Goal: Task Accomplishment & Management: Manage account settings

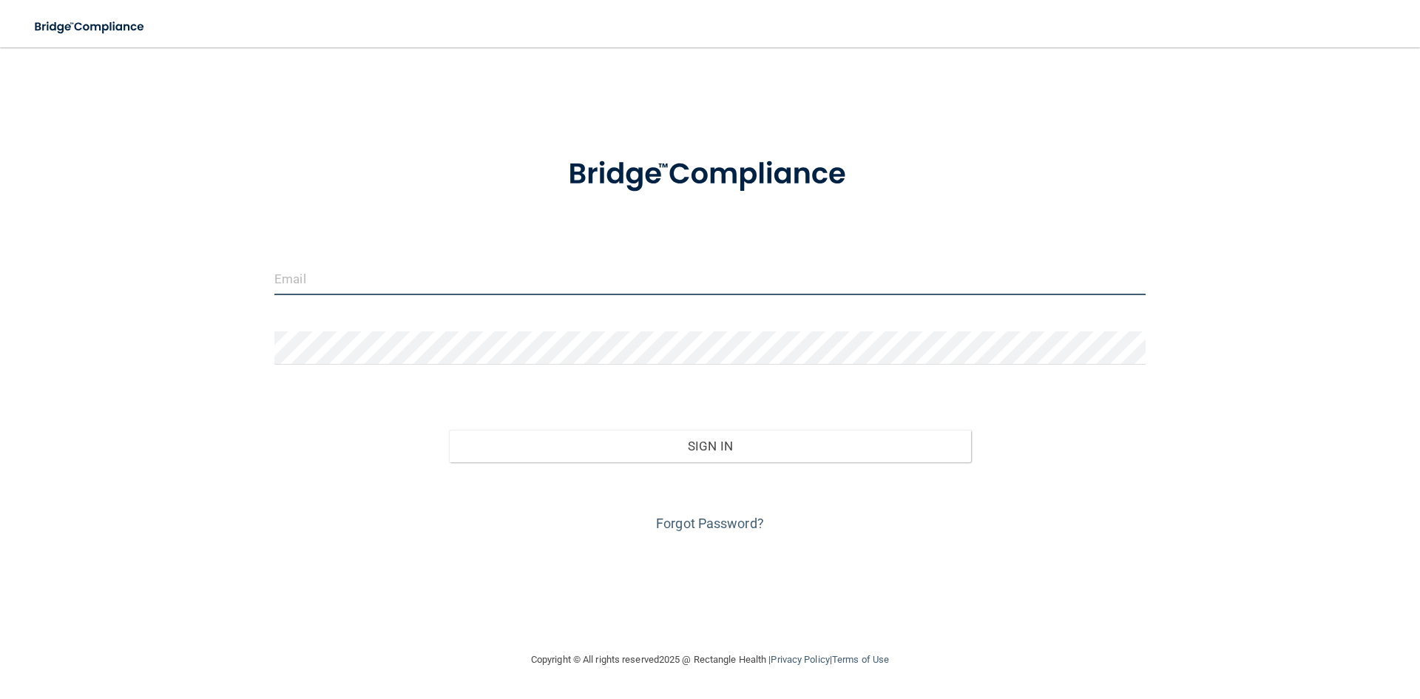
click at [334, 279] on input "email" at bounding box center [709, 278] width 871 height 33
type input "[EMAIL_ADDRESS][DOMAIN_NAME]"
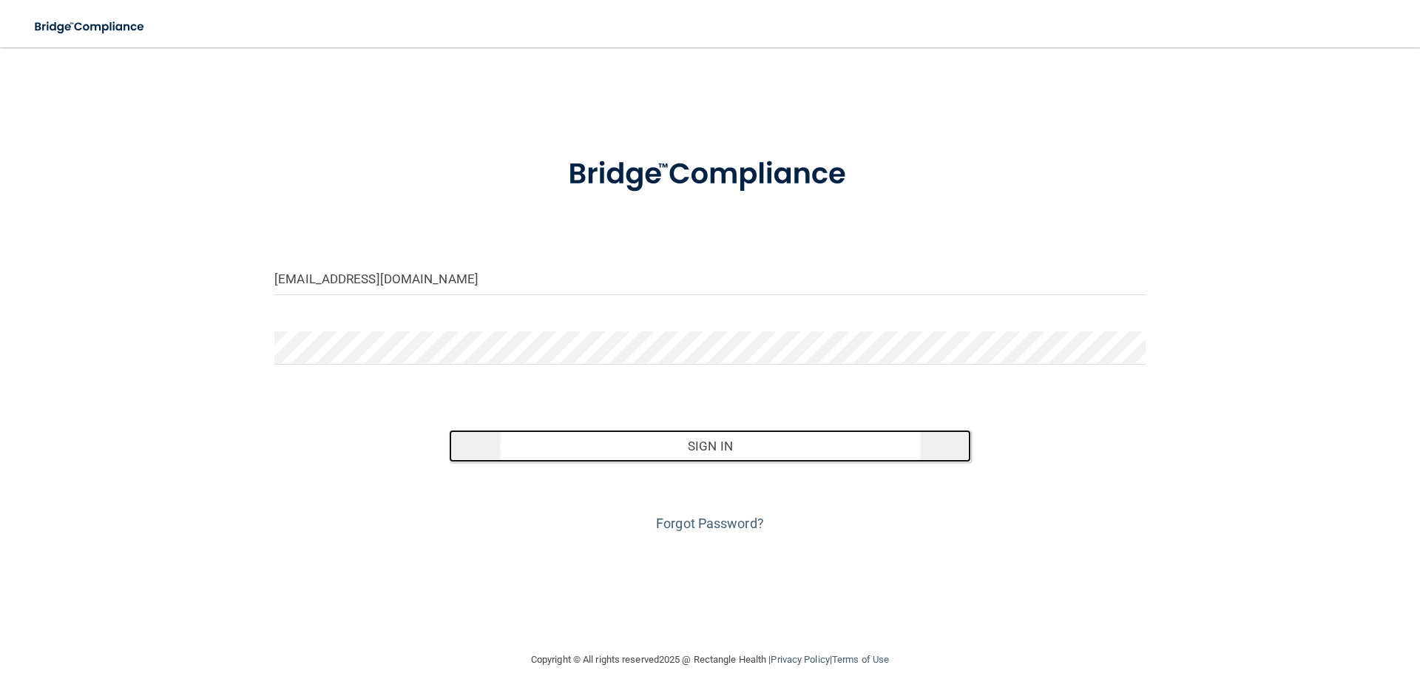
click at [681, 443] on button "Sign In" at bounding box center [710, 446] width 523 height 33
click at [558, 445] on button "Sign In" at bounding box center [710, 446] width 523 height 33
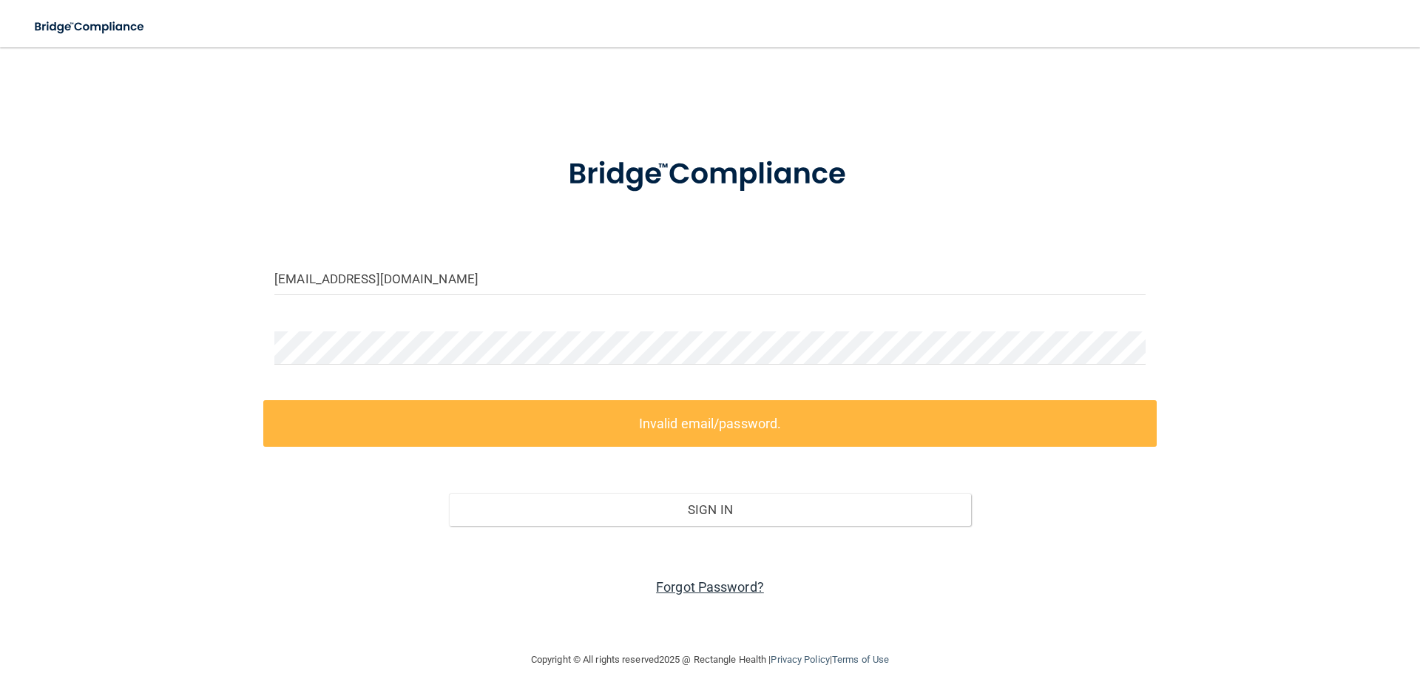
click at [706, 589] on link "Forgot Password?" at bounding box center [710, 587] width 108 height 16
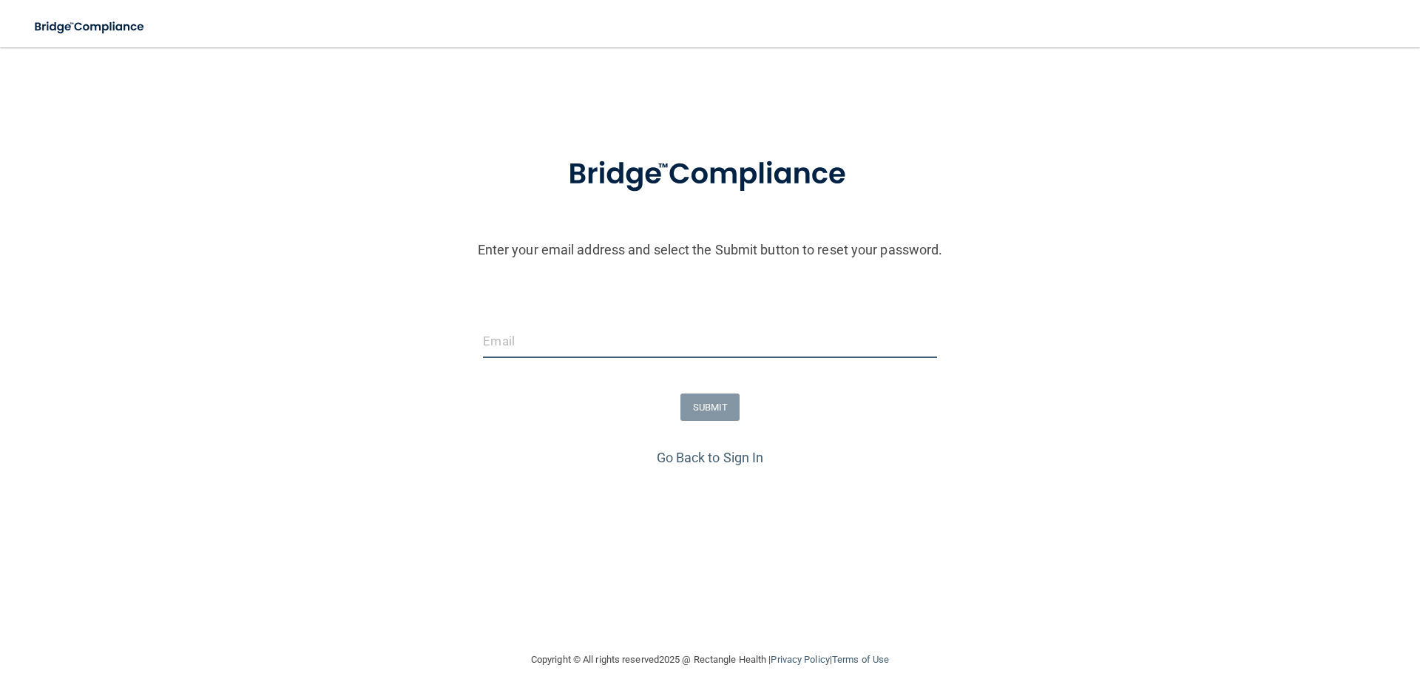
click at [498, 341] on input "email" at bounding box center [709, 341] width 453 height 33
type input "[EMAIL_ADDRESS][DOMAIN_NAME]"
click at [703, 401] on button "SUBMIT" at bounding box center [710, 406] width 60 height 27
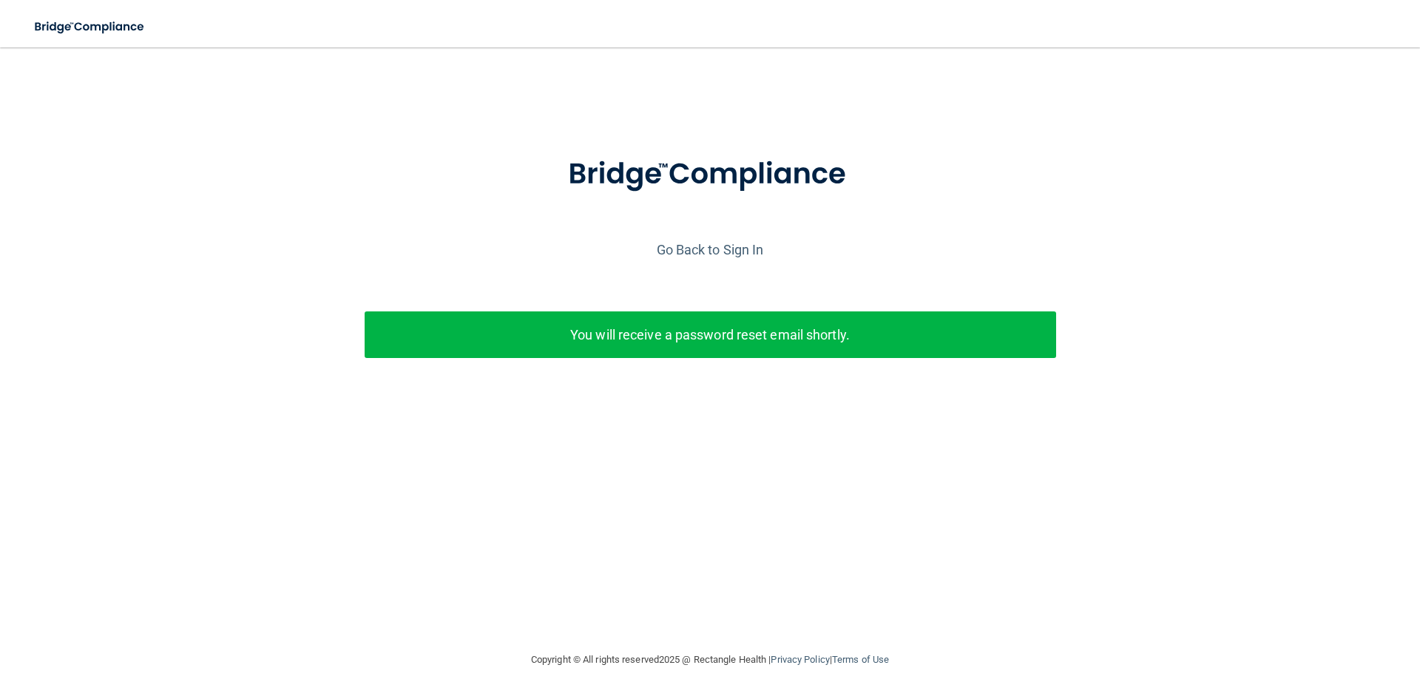
click at [592, 341] on p "You will receive a password reset email shortly." at bounding box center [710, 334] width 669 height 24
click at [713, 250] on link "Go Back to Sign In" at bounding box center [710, 250] width 107 height 16
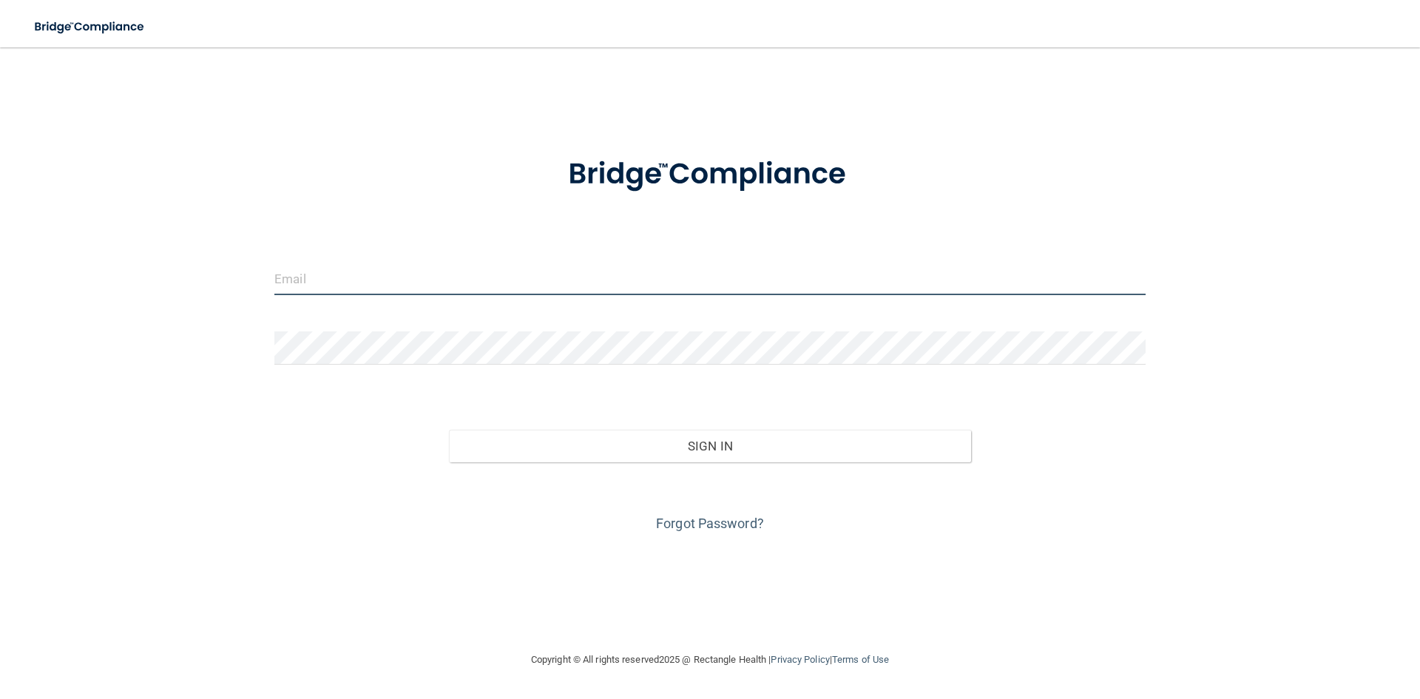
click at [374, 283] on input "email" at bounding box center [709, 278] width 871 height 33
type input "[EMAIL_ADDRESS][DOMAIN_NAME]"
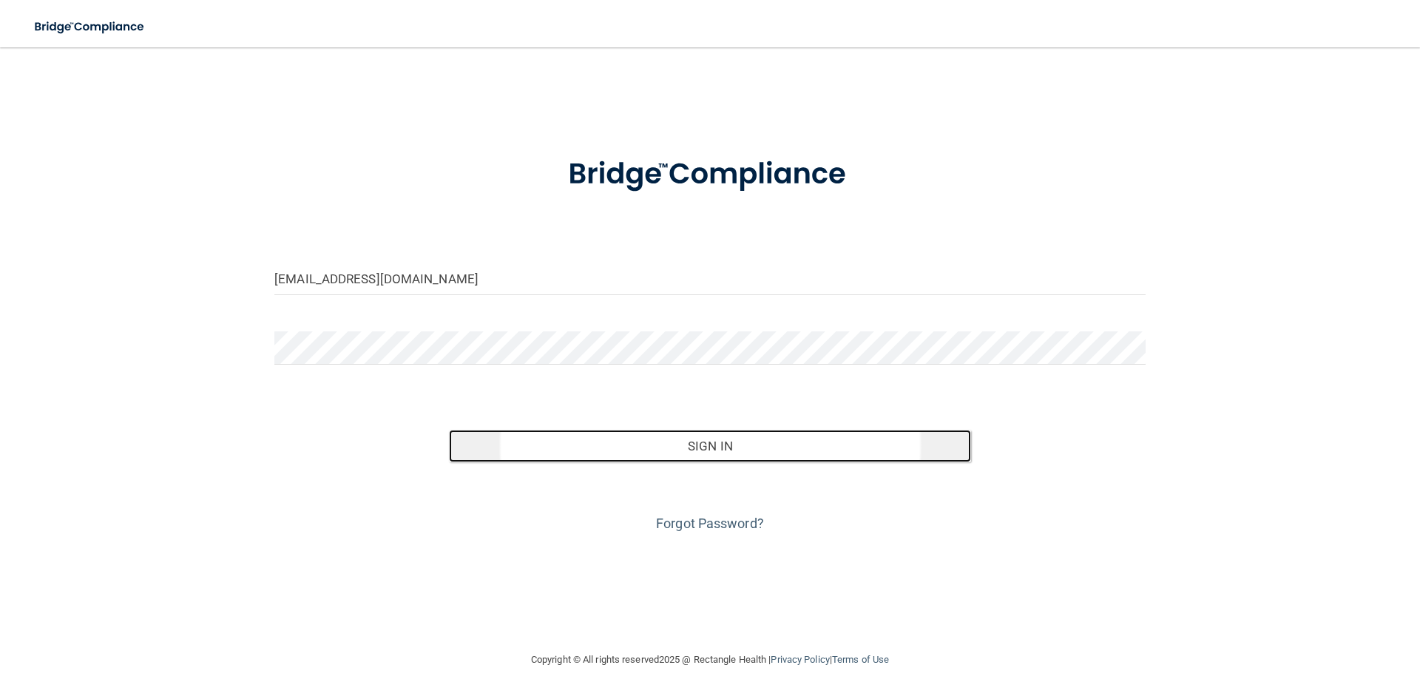
click at [706, 450] on button "Sign In" at bounding box center [710, 446] width 523 height 33
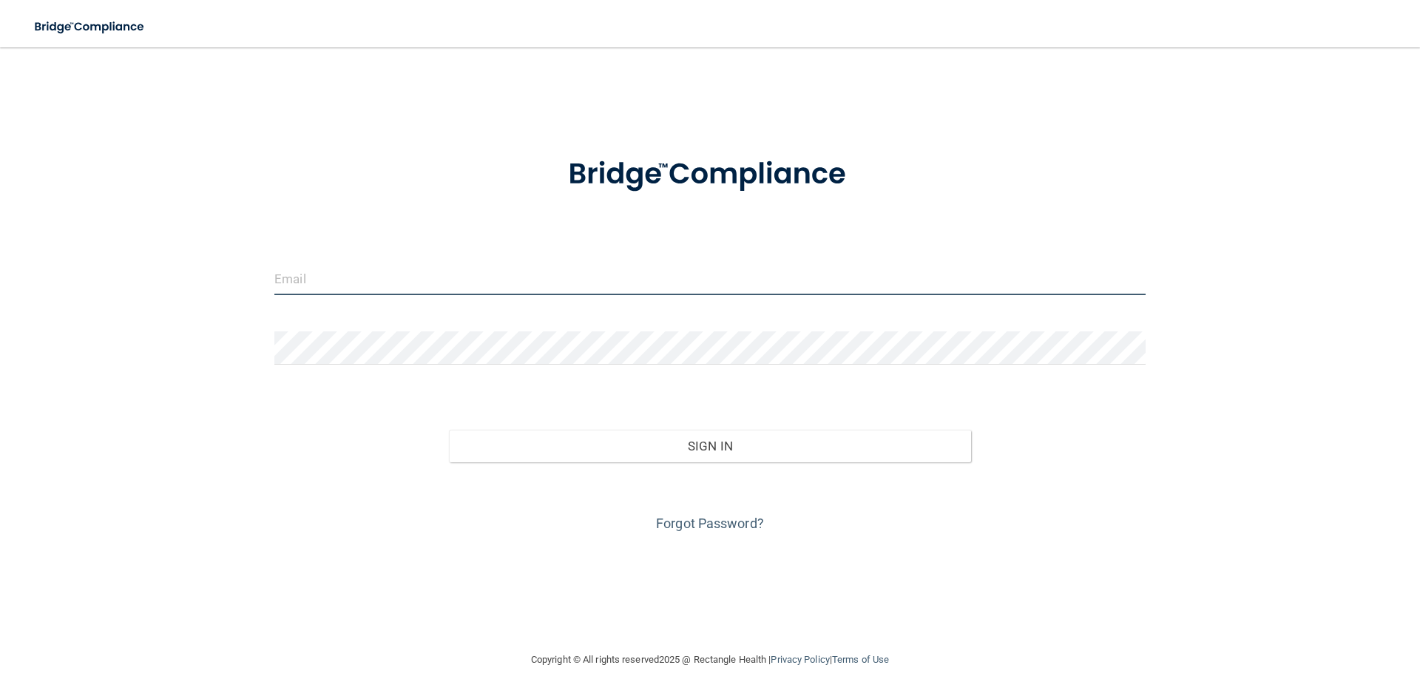
click at [345, 281] on input "email" at bounding box center [709, 278] width 871 height 33
type input "[EMAIL_ADDRESS][DOMAIN_NAME]"
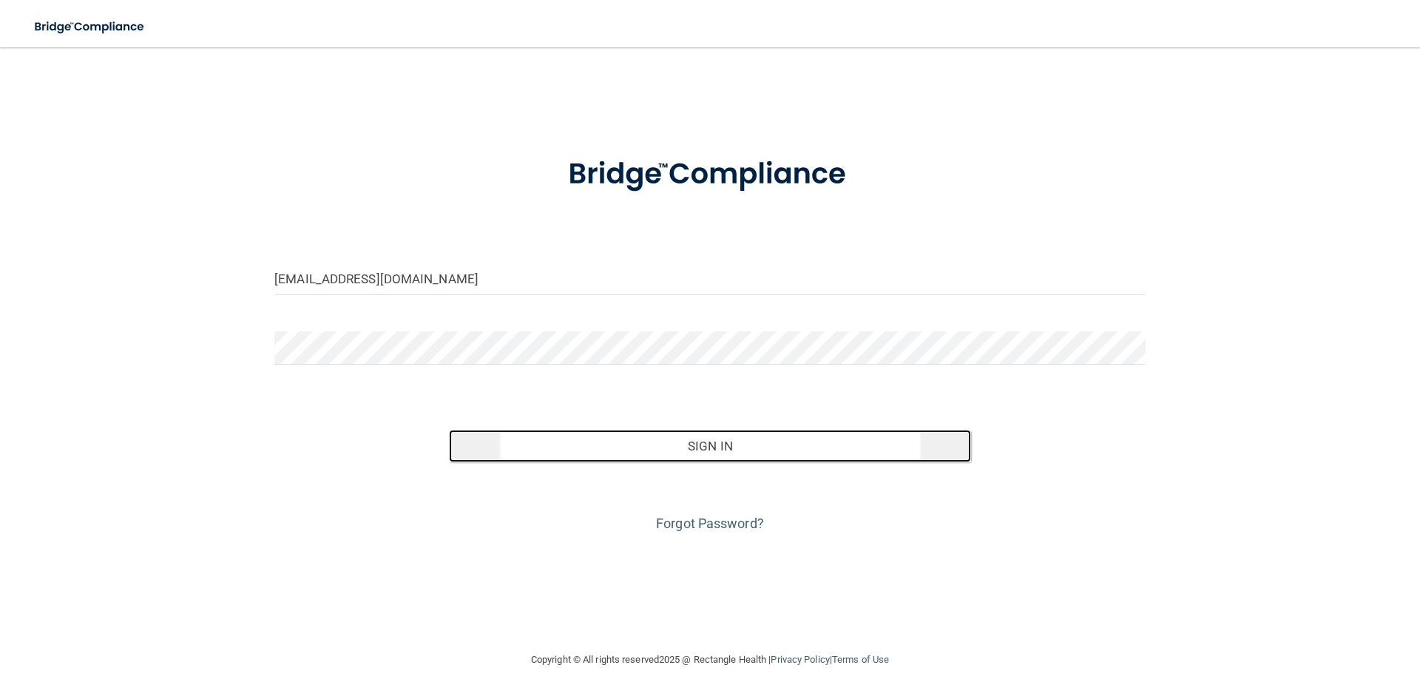
click at [521, 445] on button "Sign In" at bounding box center [710, 446] width 523 height 33
click at [560, 442] on button "Sign In" at bounding box center [710, 446] width 523 height 33
click at [550, 445] on button "Sign In" at bounding box center [710, 446] width 523 height 33
click at [629, 443] on button "Sign In" at bounding box center [710, 446] width 523 height 33
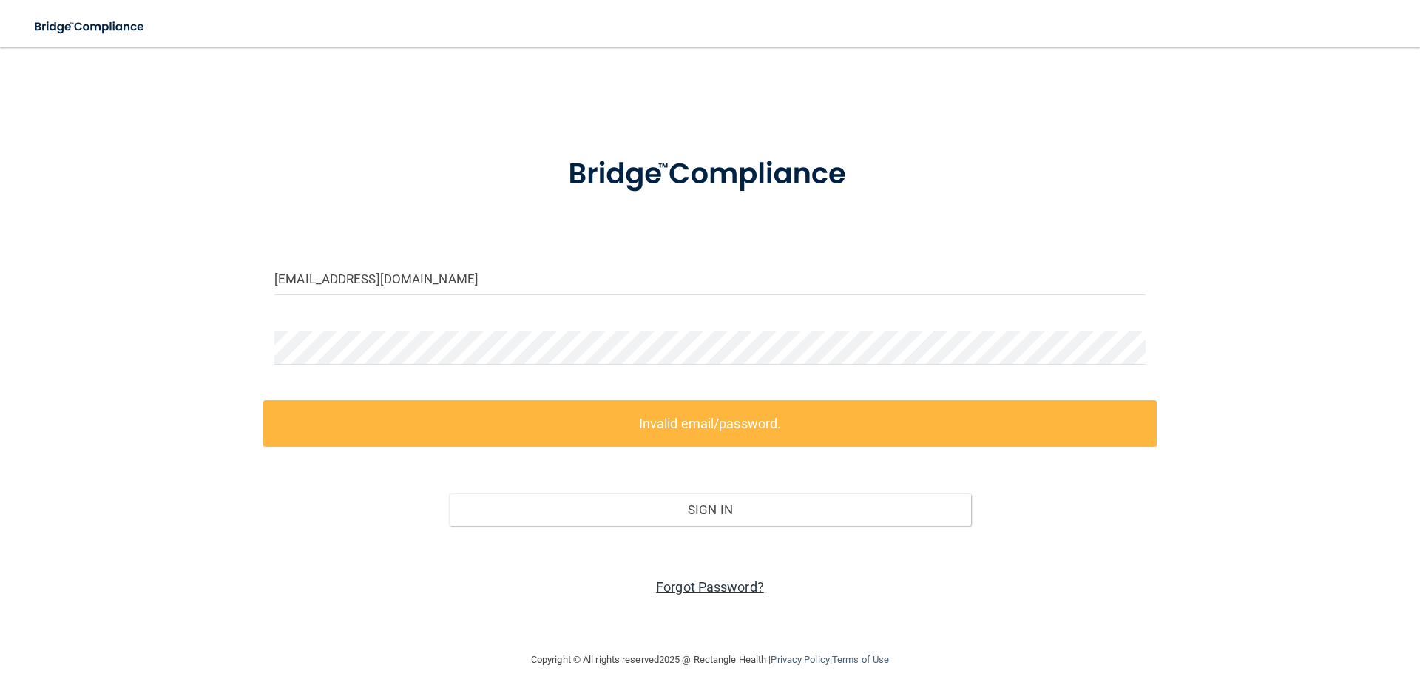
click at [675, 594] on link "Forgot Password?" at bounding box center [710, 587] width 108 height 16
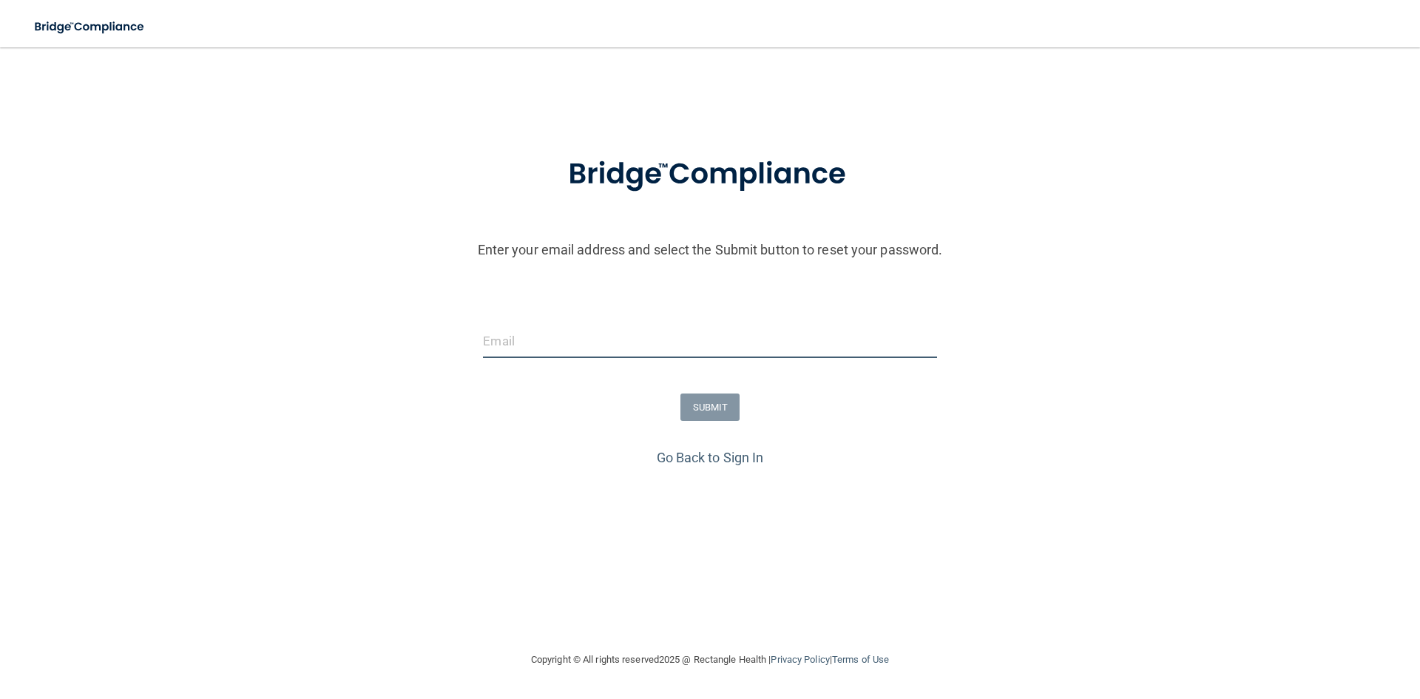
click at [691, 341] on input "email" at bounding box center [709, 341] width 453 height 33
type input "[EMAIL_ADDRESS][DOMAIN_NAME]"
click at [720, 414] on button "SUBMIT" at bounding box center [710, 406] width 60 height 27
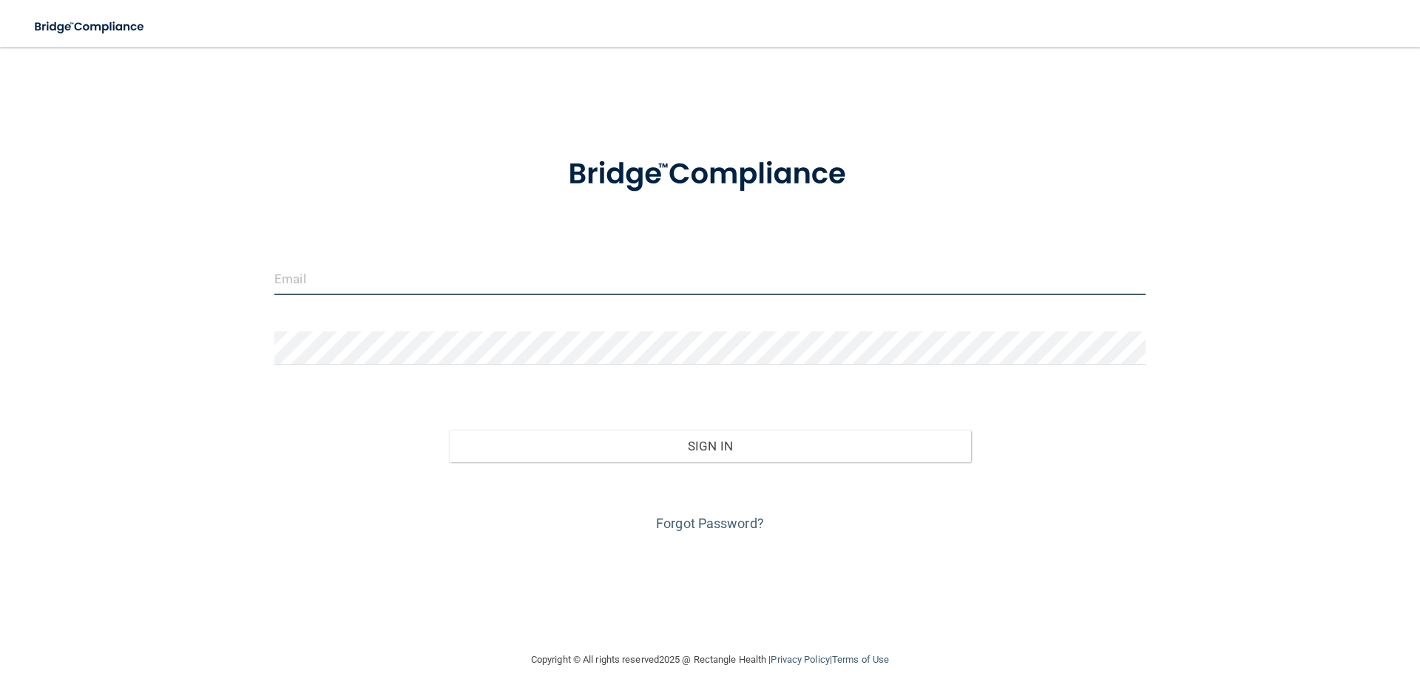
click at [324, 281] on input "email" at bounding box center [709, 278] width 871 height 33
type input "[EMAIL_ADDRESS][DOMAIN_NAME]"
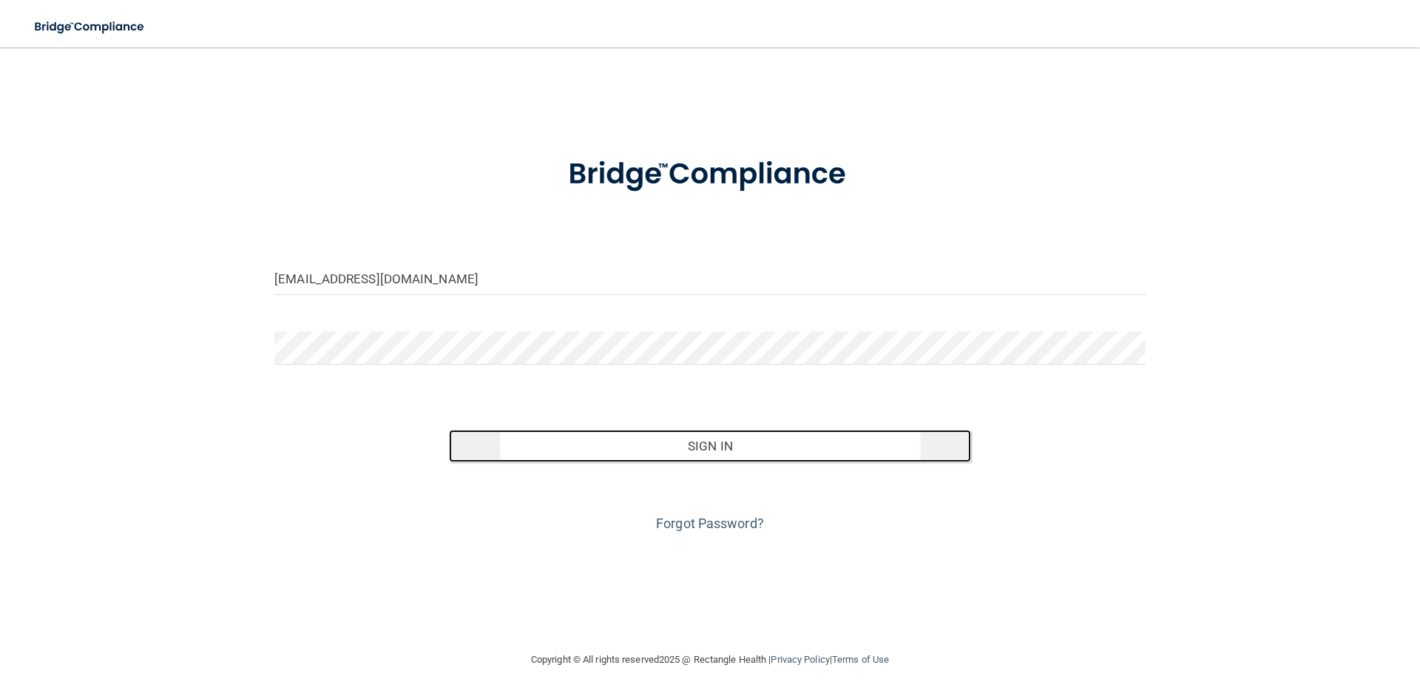
click at [658, 442] on button "Sign In" at bounding box center [710, 446] width 523 height 33
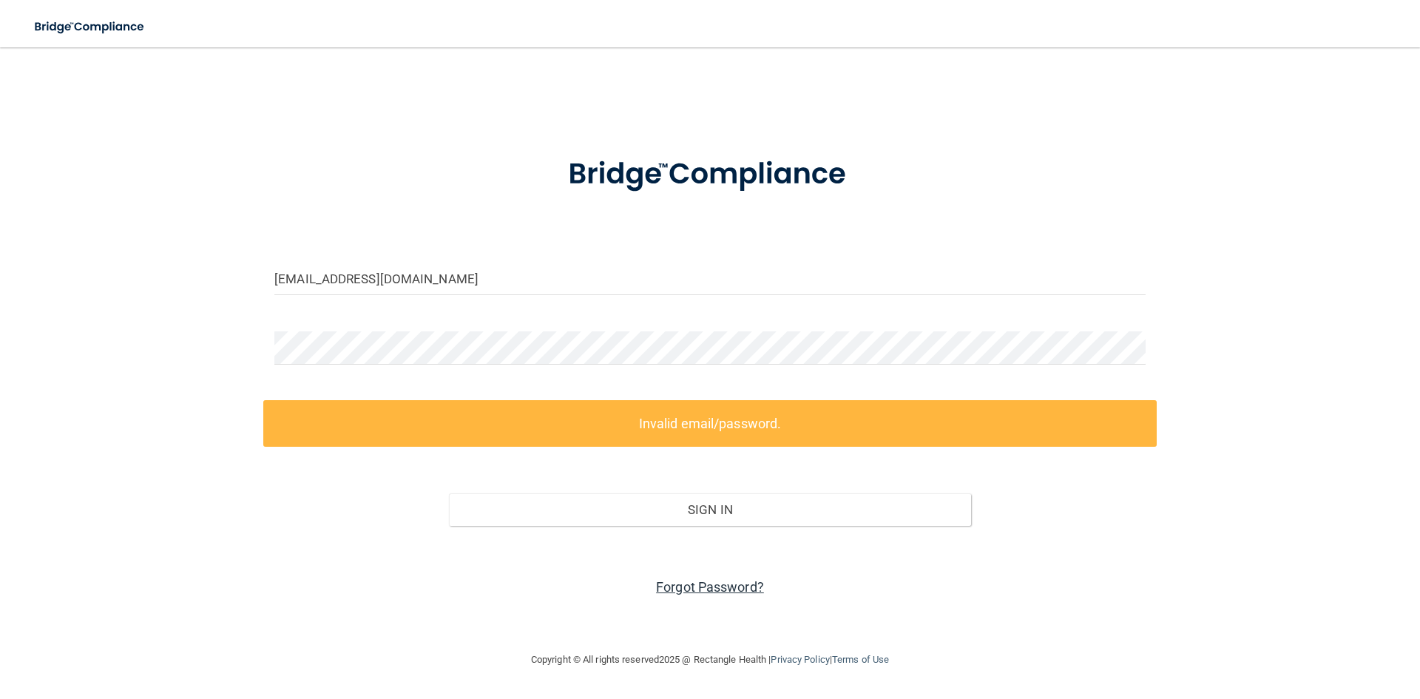
click at [668, 589] on link "Forgot Password?" at bounding box center [710, 587] width 108 height 16
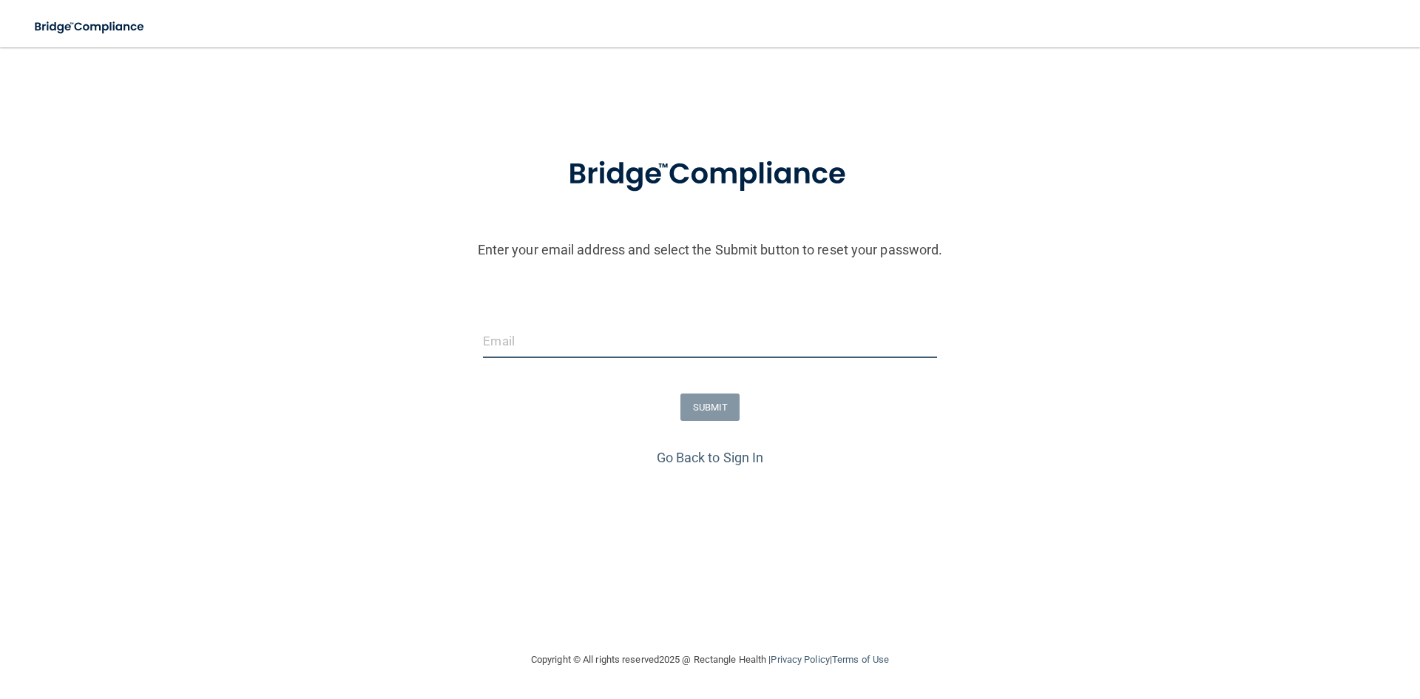
click at [485, 337] on input "email" at bounding box center [709, 341] width 453 height 33
type input "[EMAIL_ADDRESS][DOMAIN_NAME]"
click at [709, 400] on button "SUBMIT" at bounding box center [710, 406] width 60 height 27
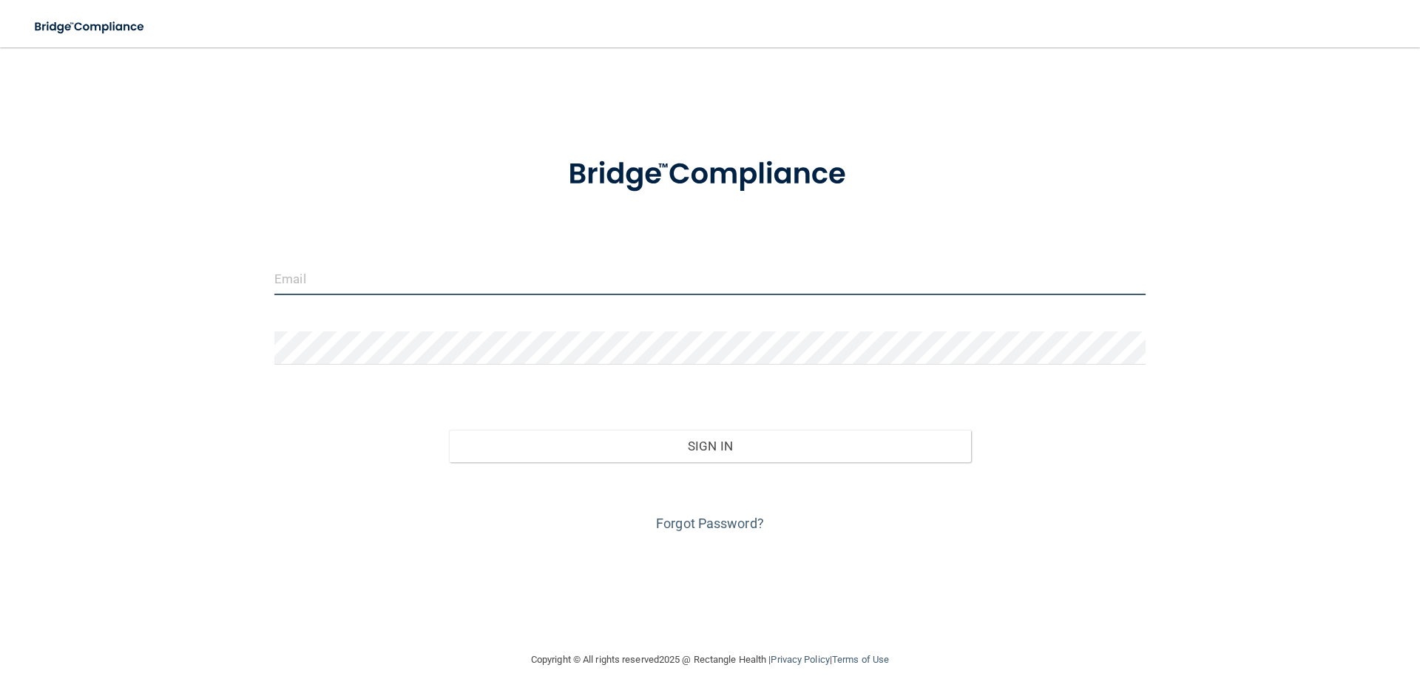
click at [345, 277] on input "email" at bounding box center [709, 278] width 871 height 33
type input "[EMAIL_ADDRESS][DOMAIN_NAME]"
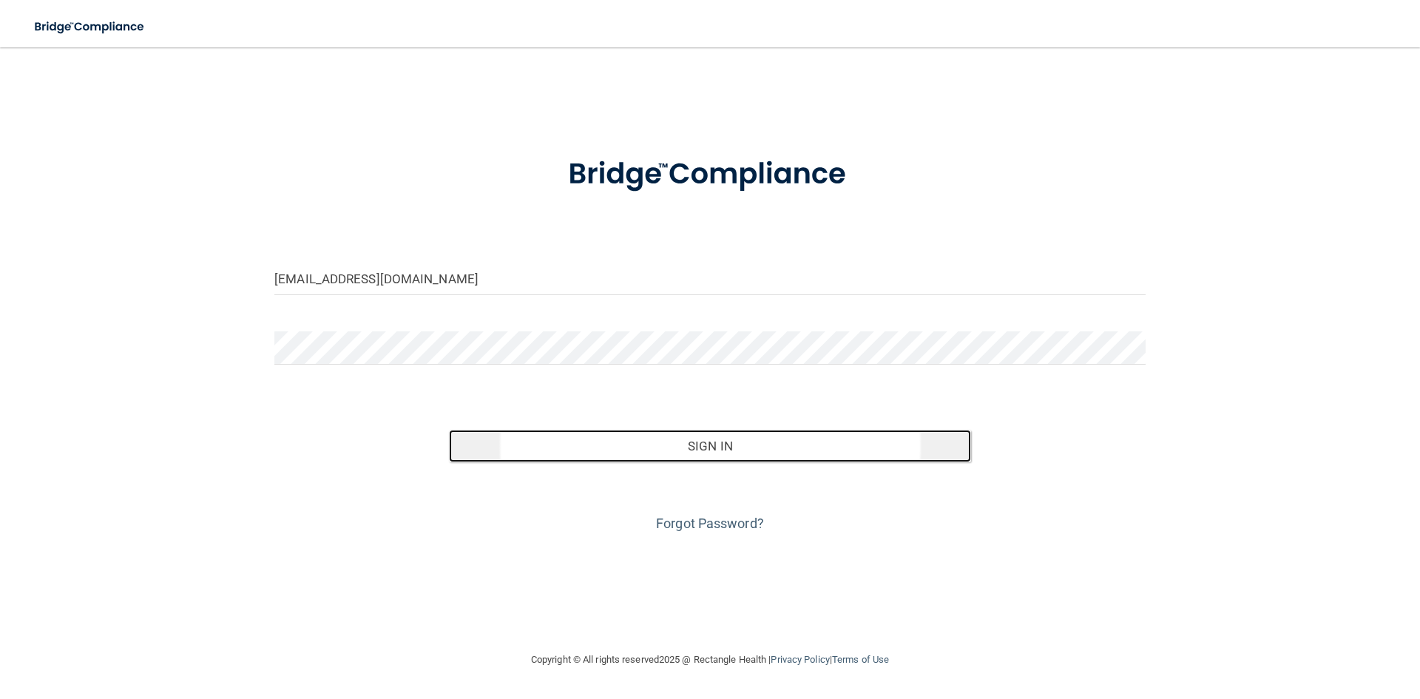
click at [522, 447] on button "Sign In" at bounding box center [710, 446] width 523 height 33
click at [646, 448] on button "Sign In" at bounding box center [710, 446] width 523 height 33
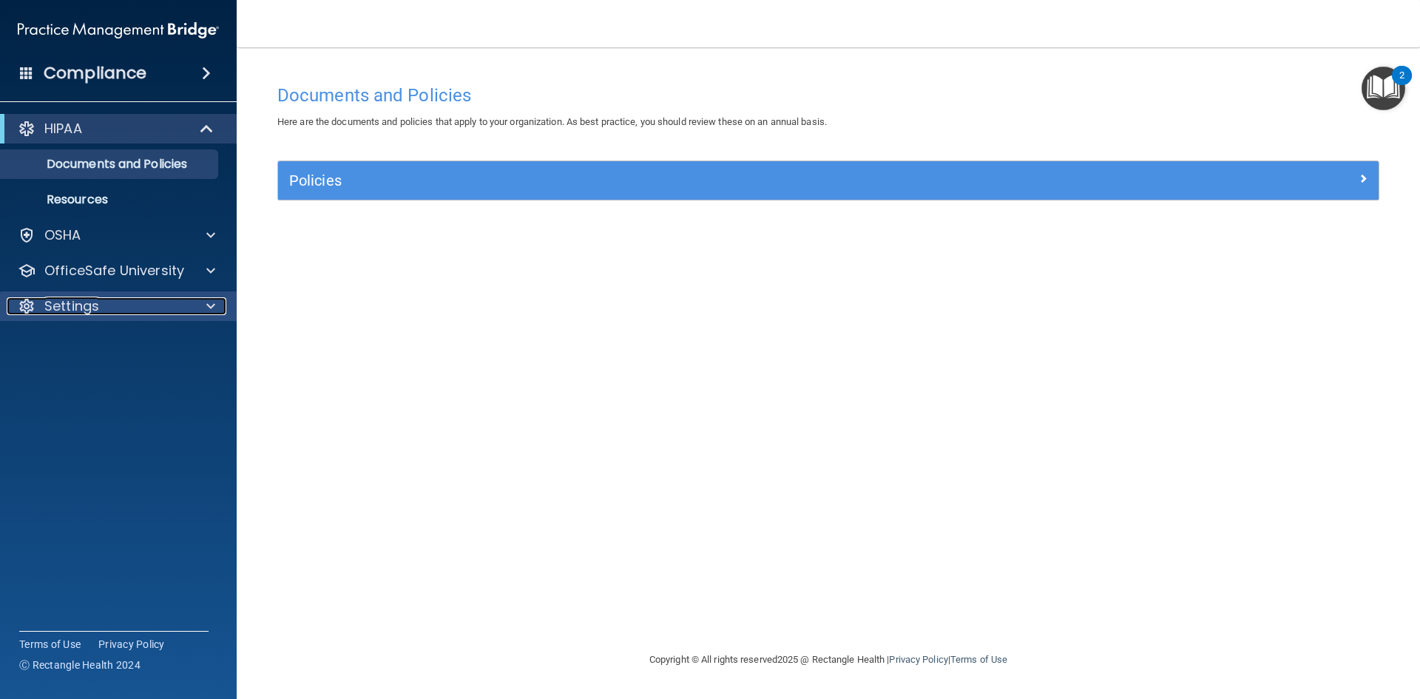
click at [217, 307] on div at bounding box center [208, 306] width 37 height 18
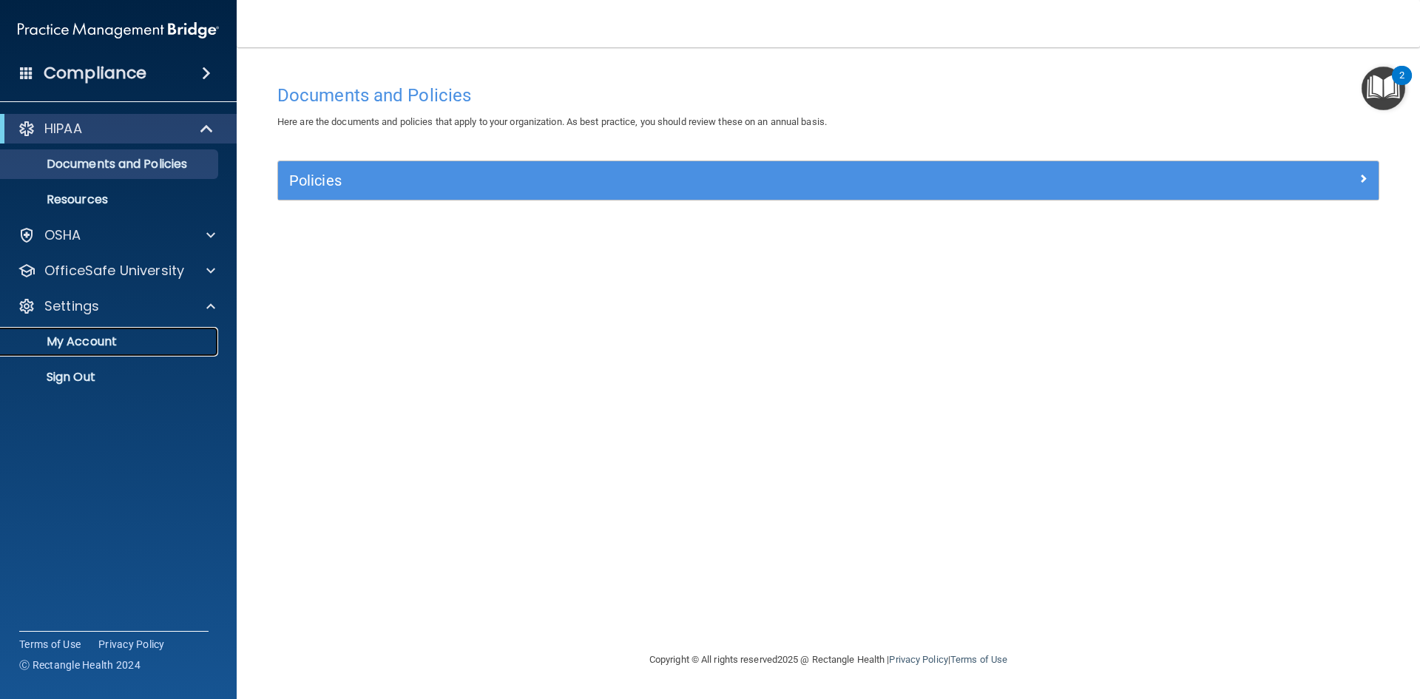
click at [78, 336] on p "My Account" at bounding box center [111, 341] width 202 height 15
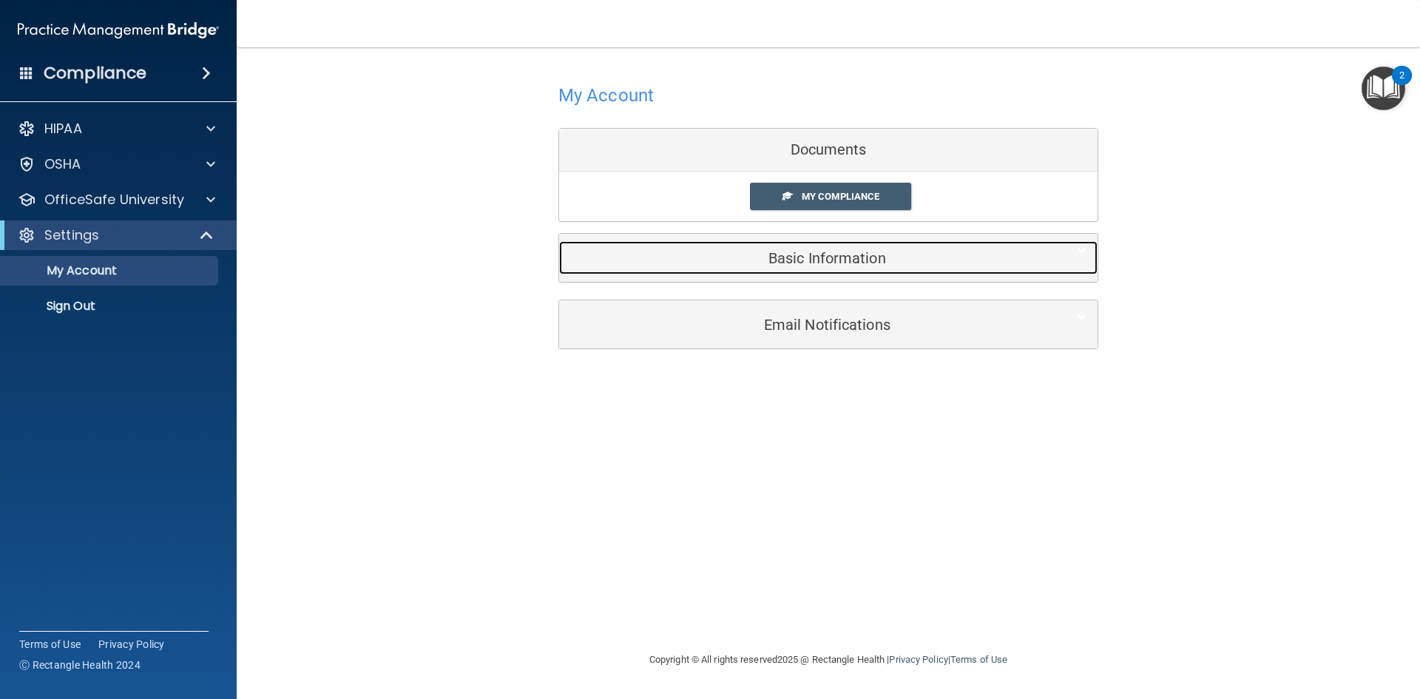
click at [800, 264] on h5 "Basic Information" at bounding box center [805, 258] width 471 height 16
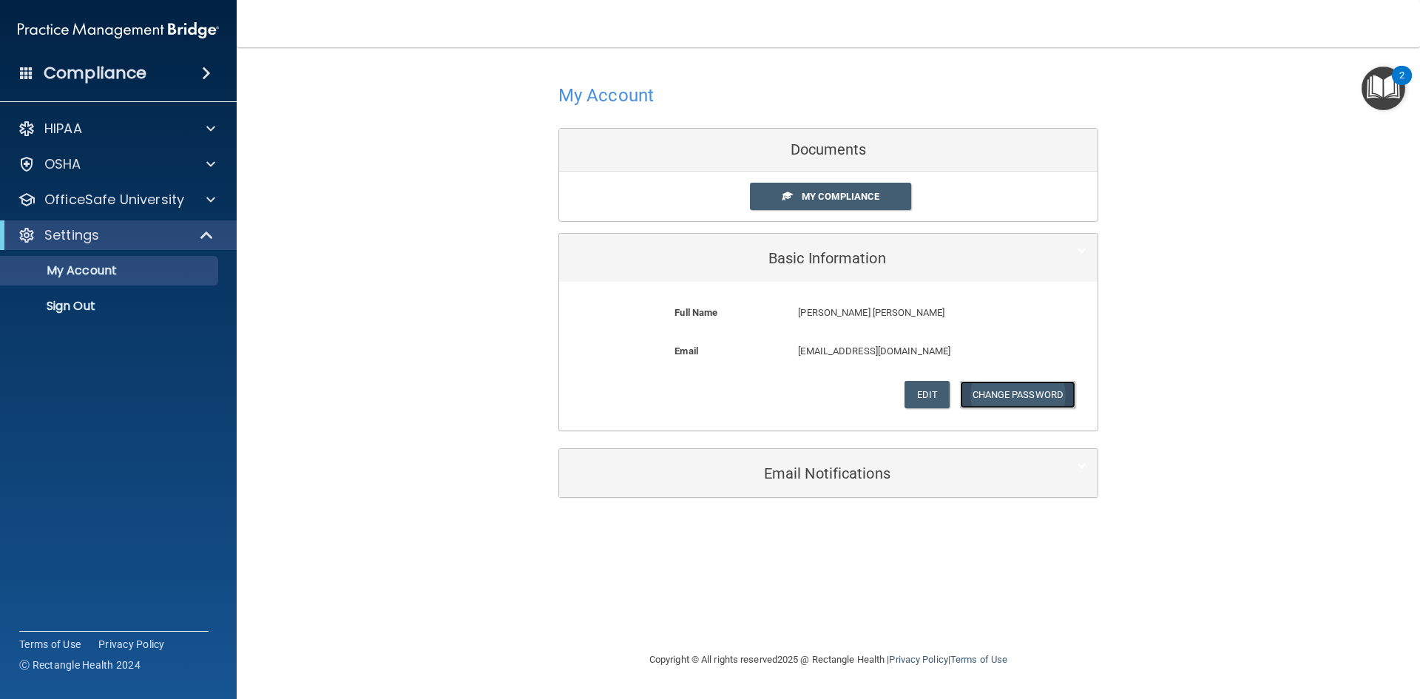
click at [978, 393] on button "Change Password" at bounding box center [1018, 394] width 116 height 27
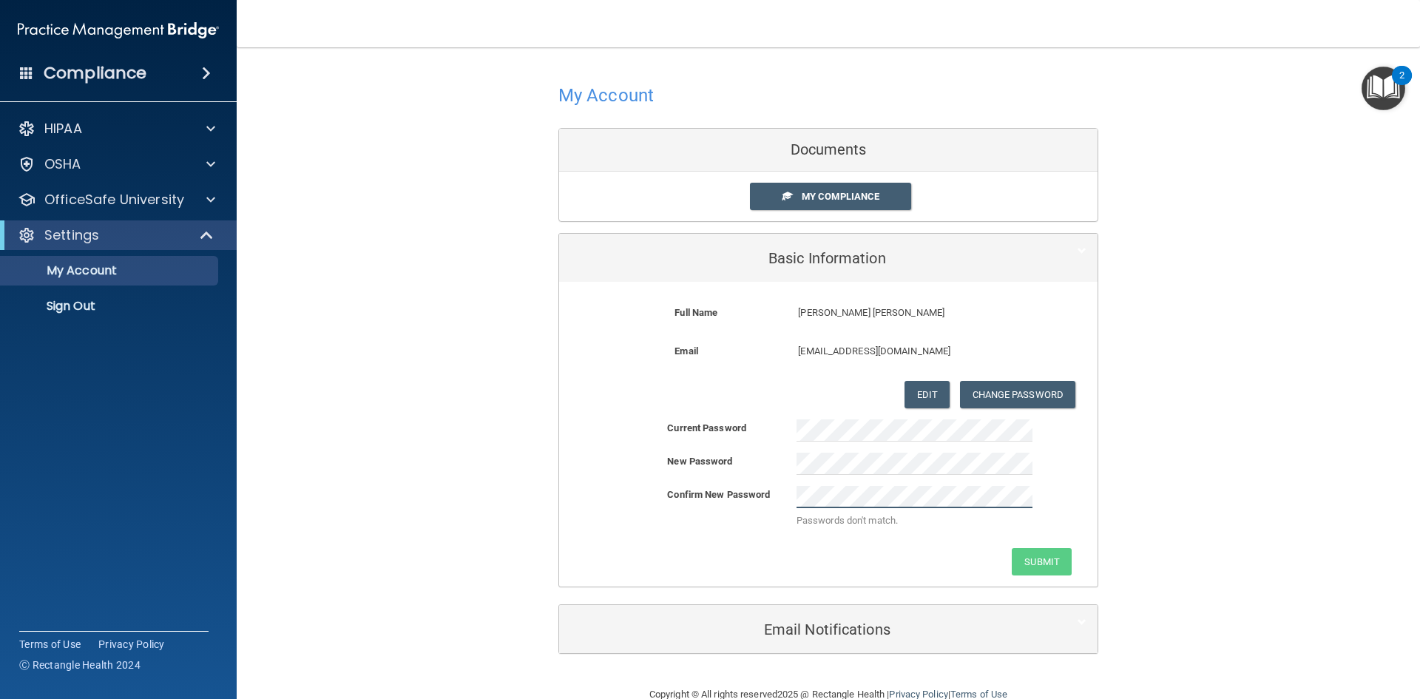
click at [790, 493] on div "Passwords don't match." at bounding box center [914, 511] width 258 height 51
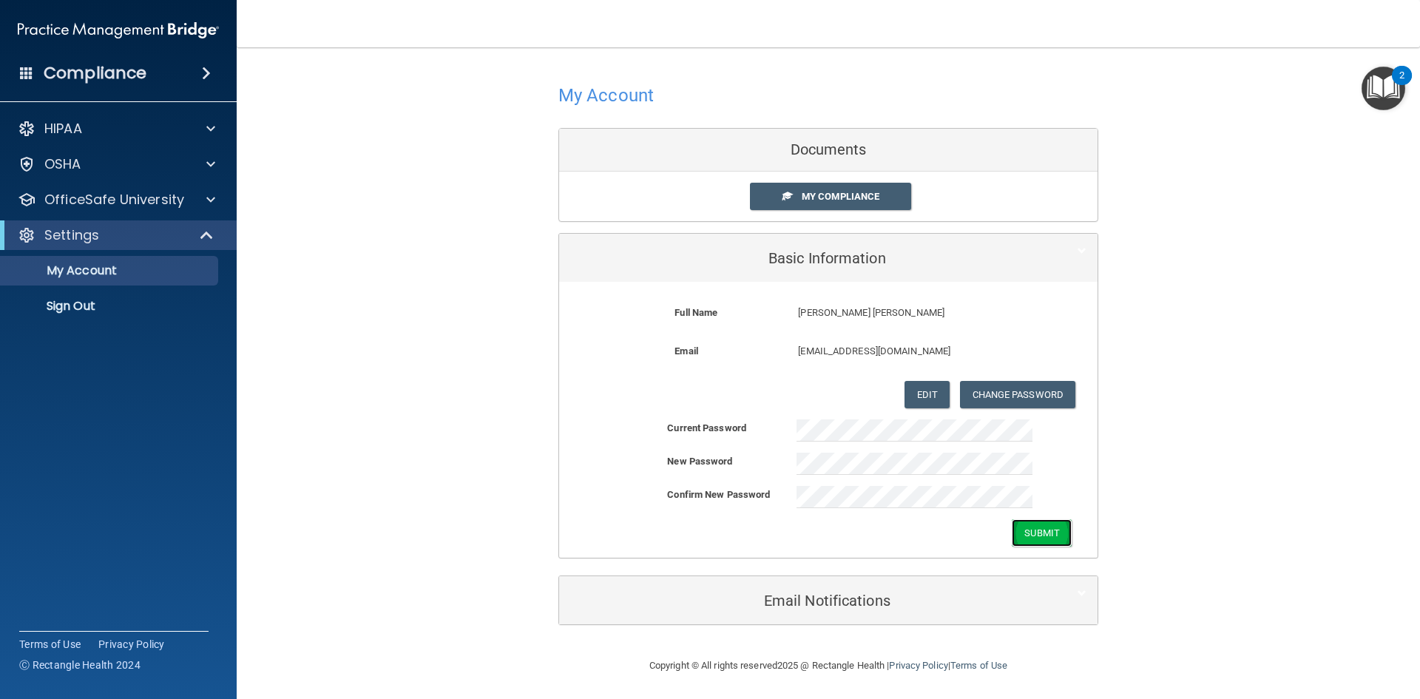
click at [1024, 530] on button "Submit" at bounding box center [1042, 532] width 60 height 27
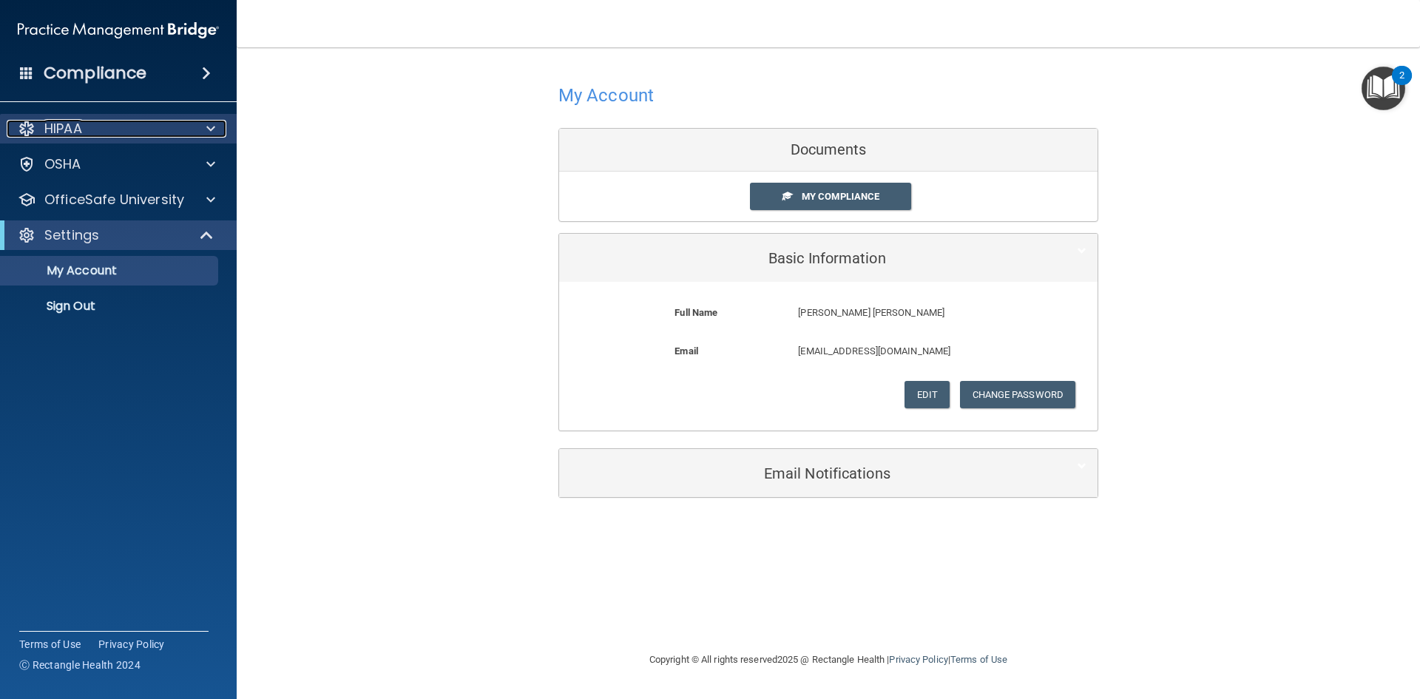
click at [157, 127] on div "HIPAA" at bounding box center [98, 129] width 183 height 18
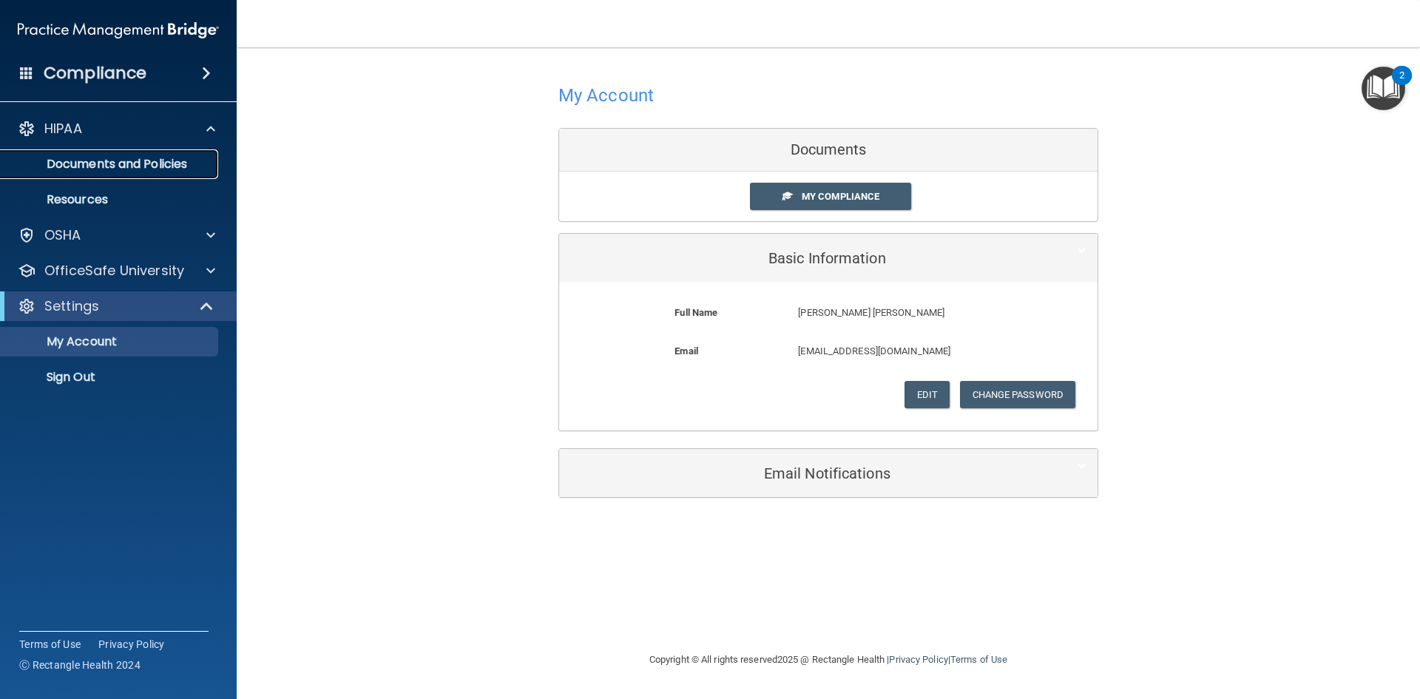
click at [131, 162] on p "Documents and Policies" at bounding box center [111, 164] width 202 height 15
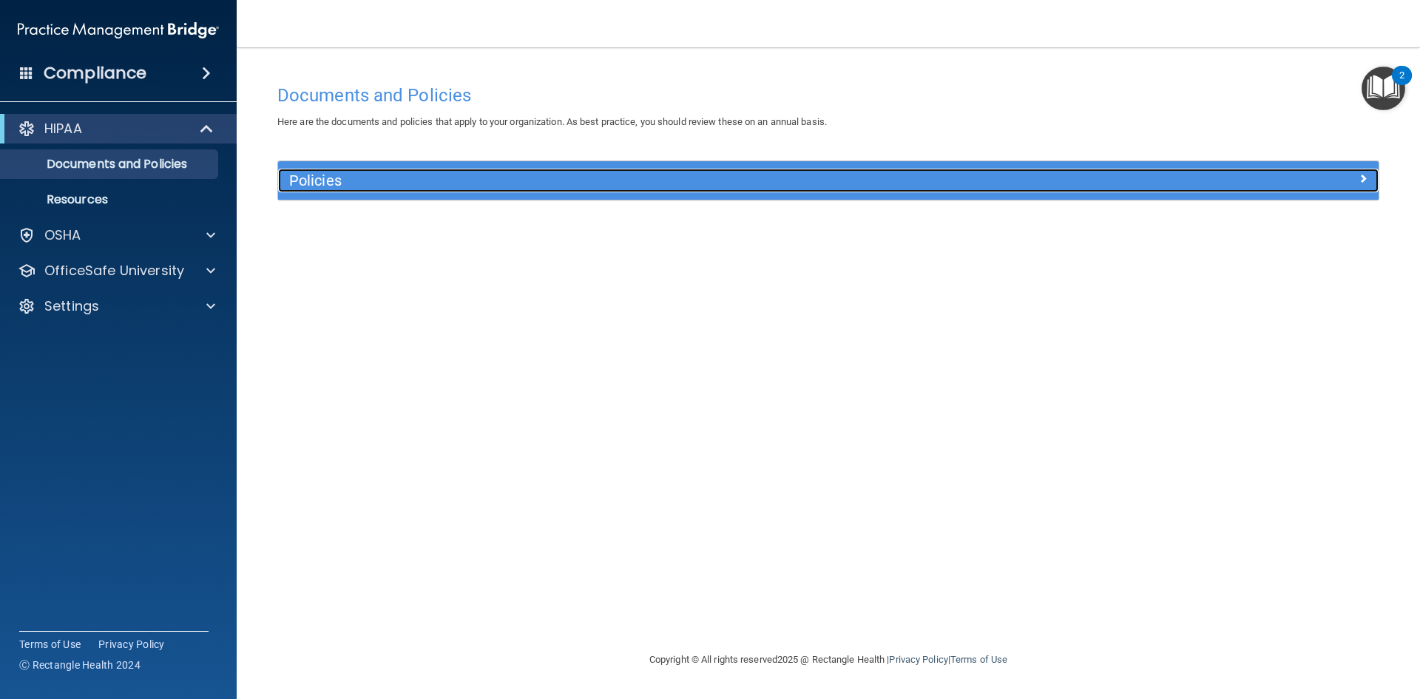
click at [1351, 172] on div at bounding box center [1241, 178] width 275 height 18
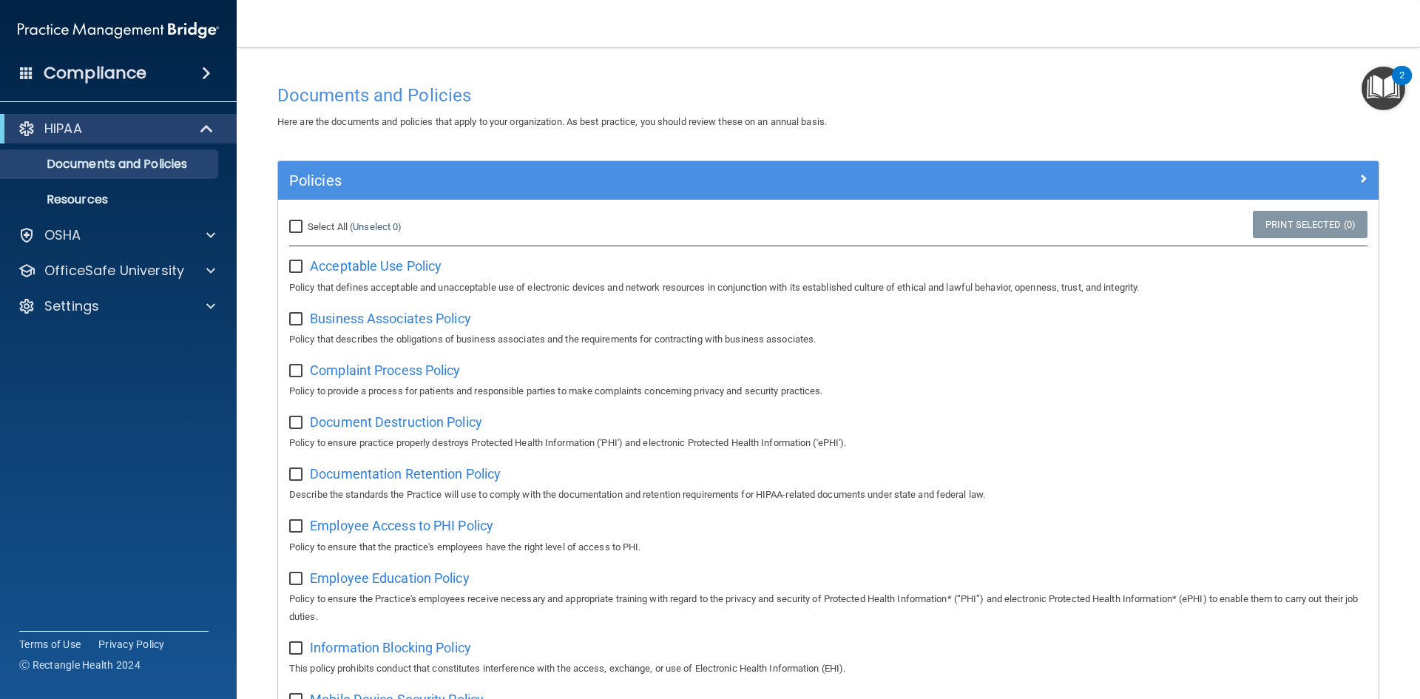
click at [1379, 84] on img "Open Resource Center, 2 new notifications" at bounding box center [1384, 89] width 44 height 44
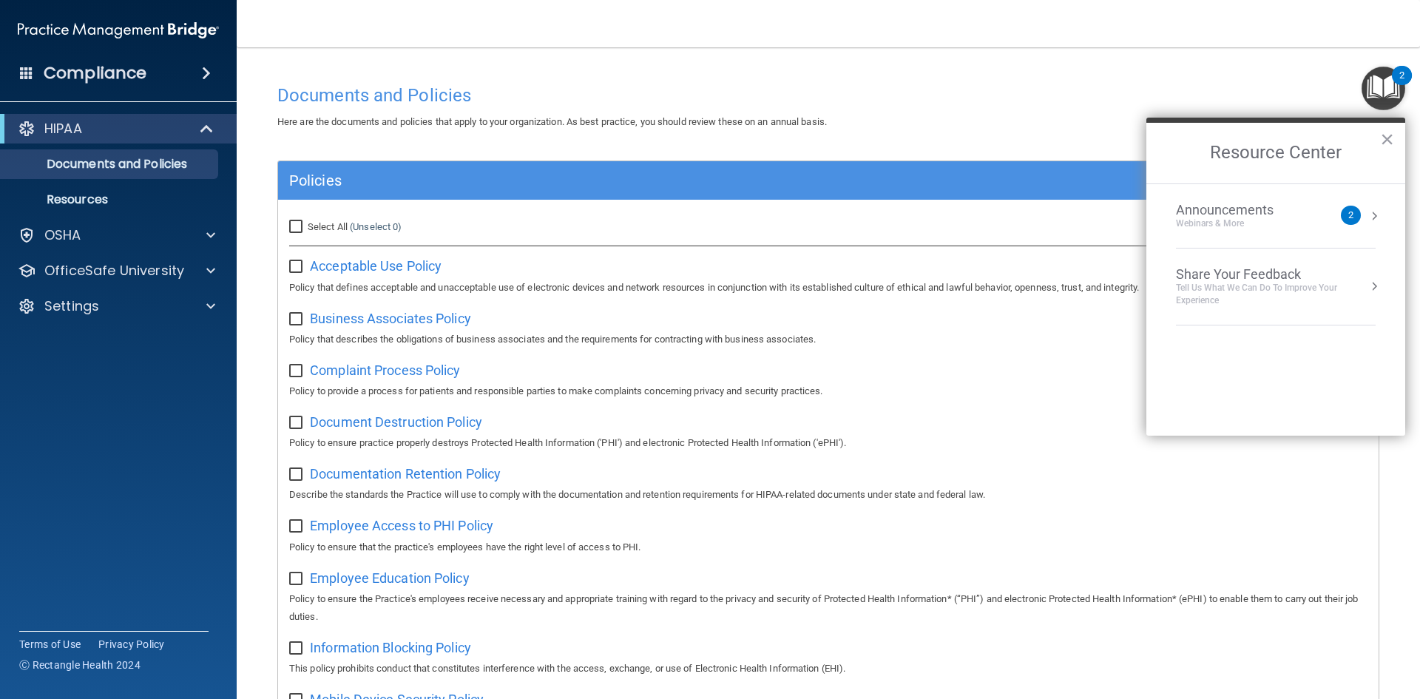
click at [1350, 215] on div "2" at bounding box center [1350, 215] width 5 height 0
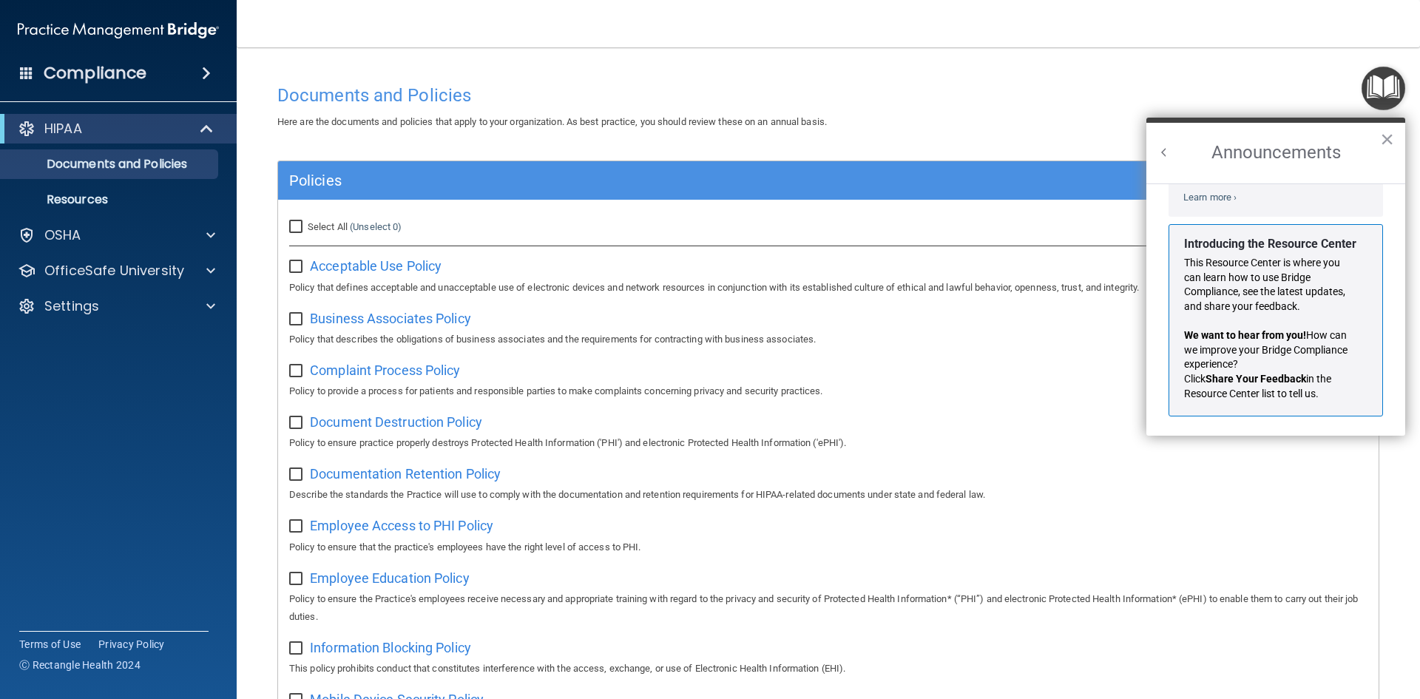
scroll to position [260, 0]
click at [1386, 135] on button "×" at bounding box center [1387, 139] width 14 height 24
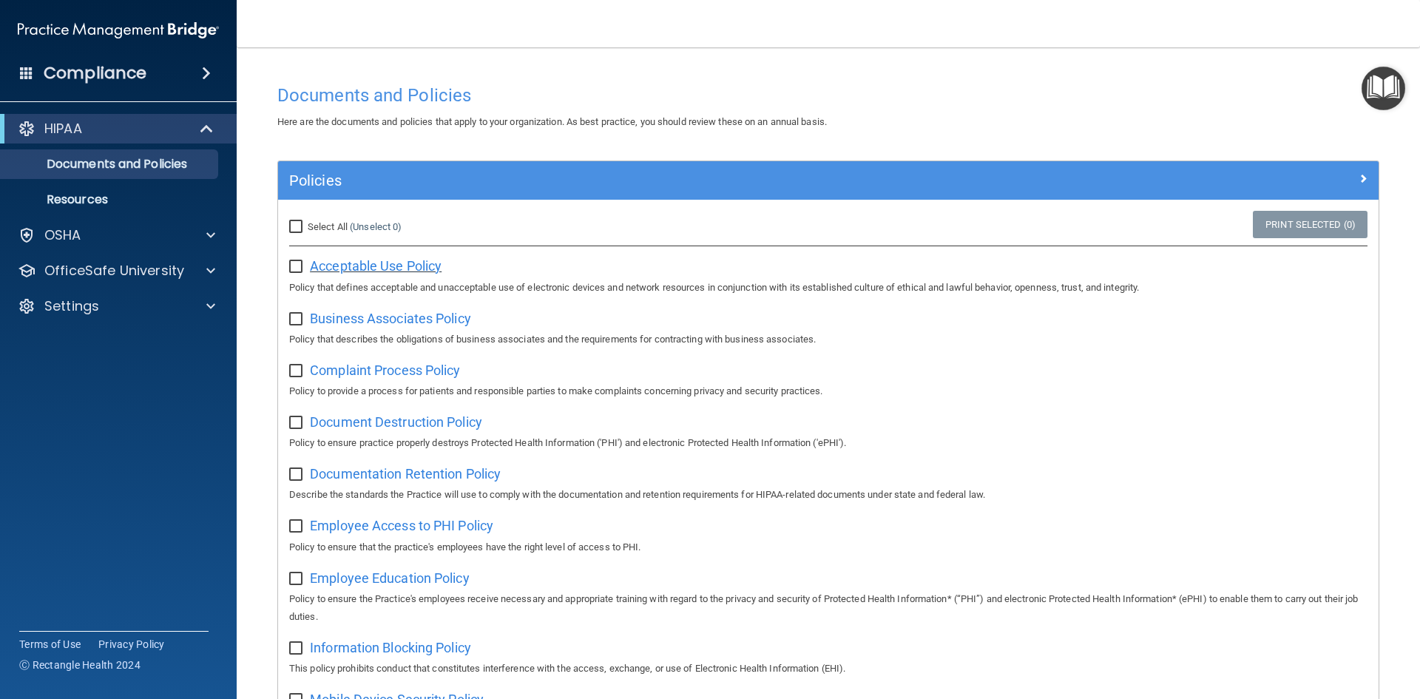
click at [367, 267] on span "Acceptable Use Policy" at bounding box center [376, 266] width 132 height 16
click at [158, 68] on div "Compliance" at bounding box center [118, 73] width 237 height 33
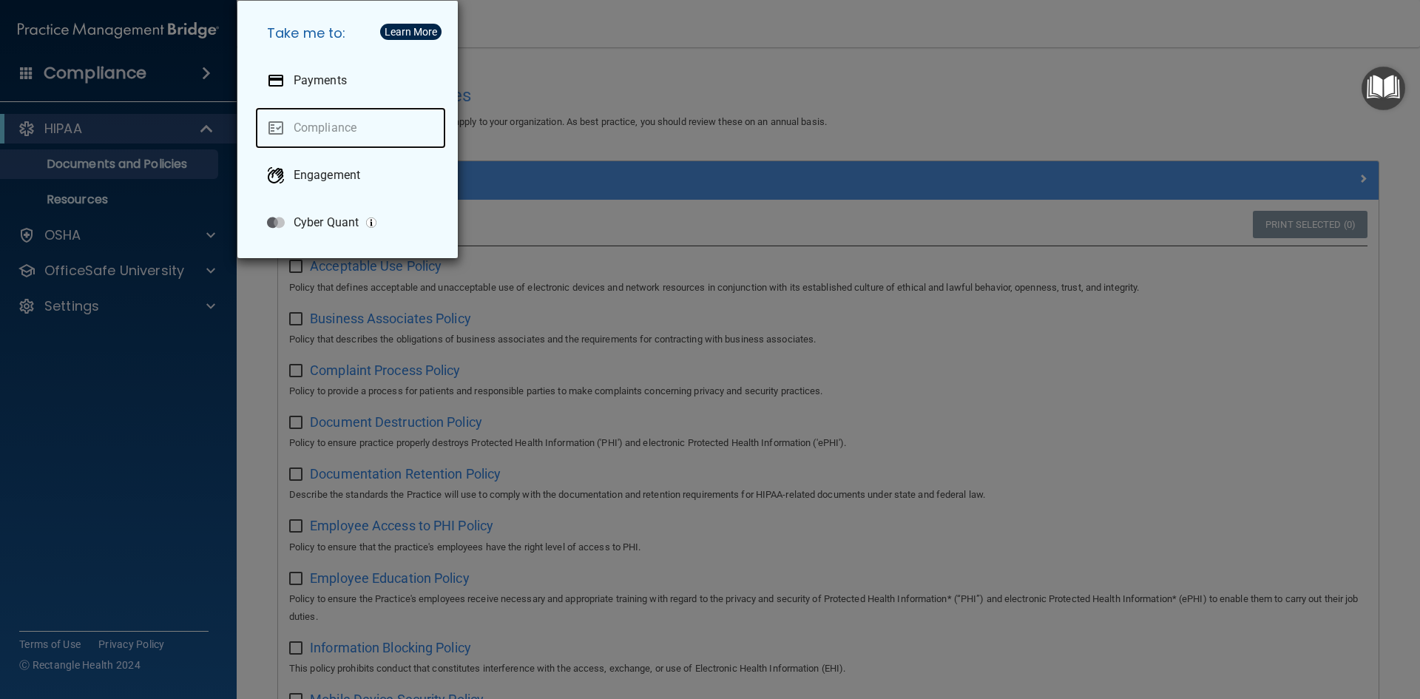
click at [320, 128] on link "Compliance" at bounding box center [350, 127] width 191 height 41
click at [190, 356] on div "Take me to: Payments Compliance Engagement Cyber Quant" at bounding box center [710, 349] width 1420 height 699
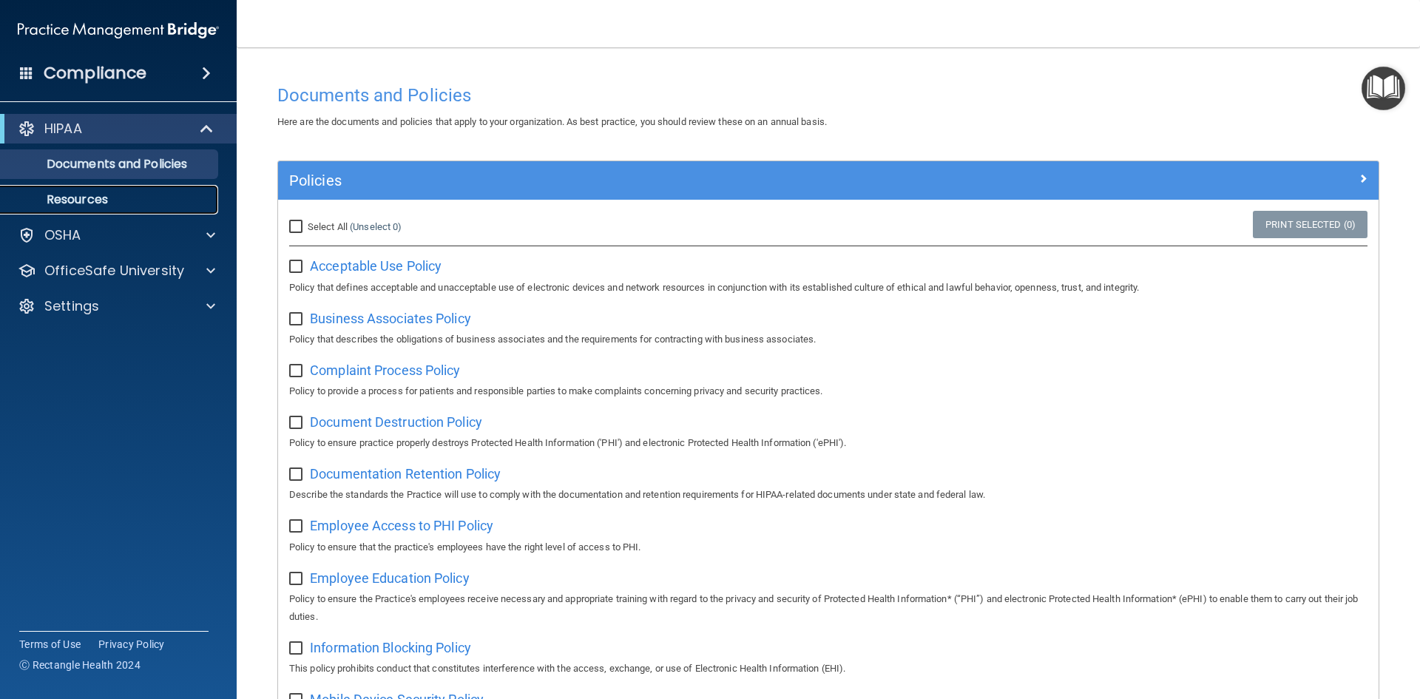
click at [155, 196] on p "Resources" at bounding box center [111, 199] width 202 height 15
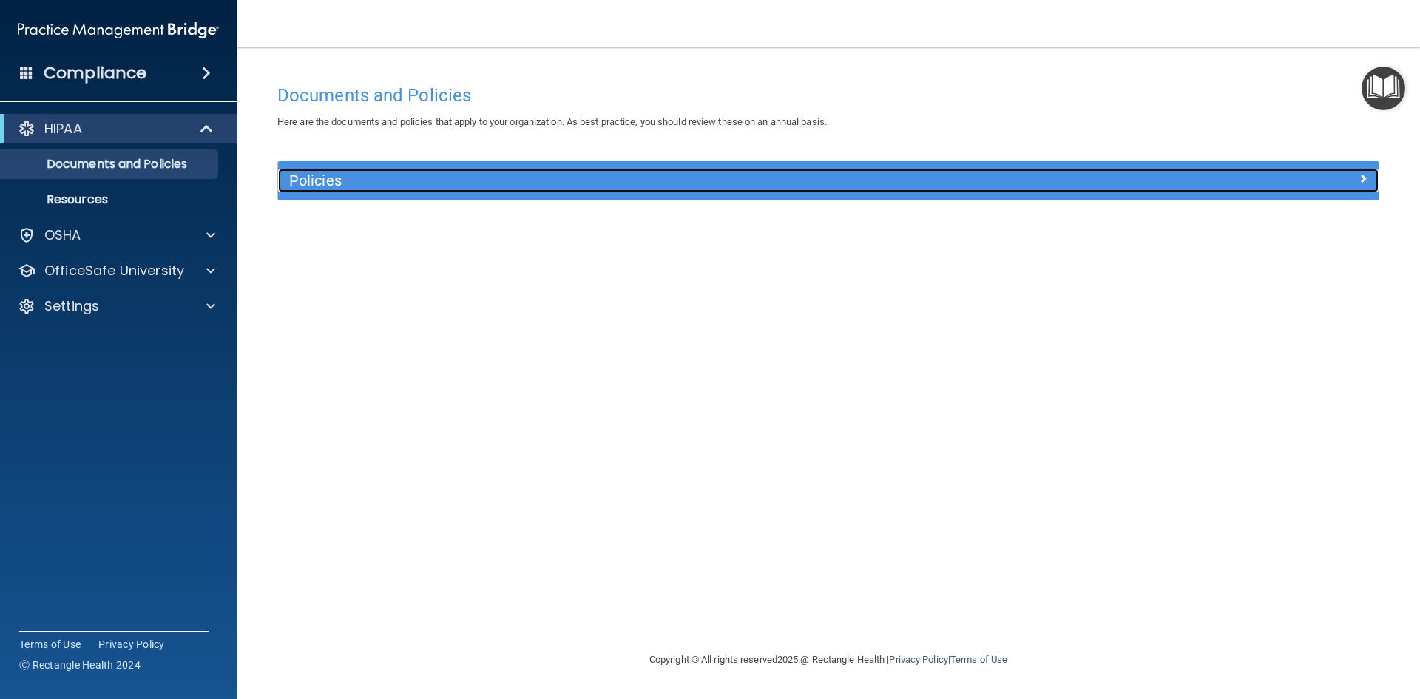
click at [1361, 175] on span at bounding box center [1363, 178] width 9 height 18
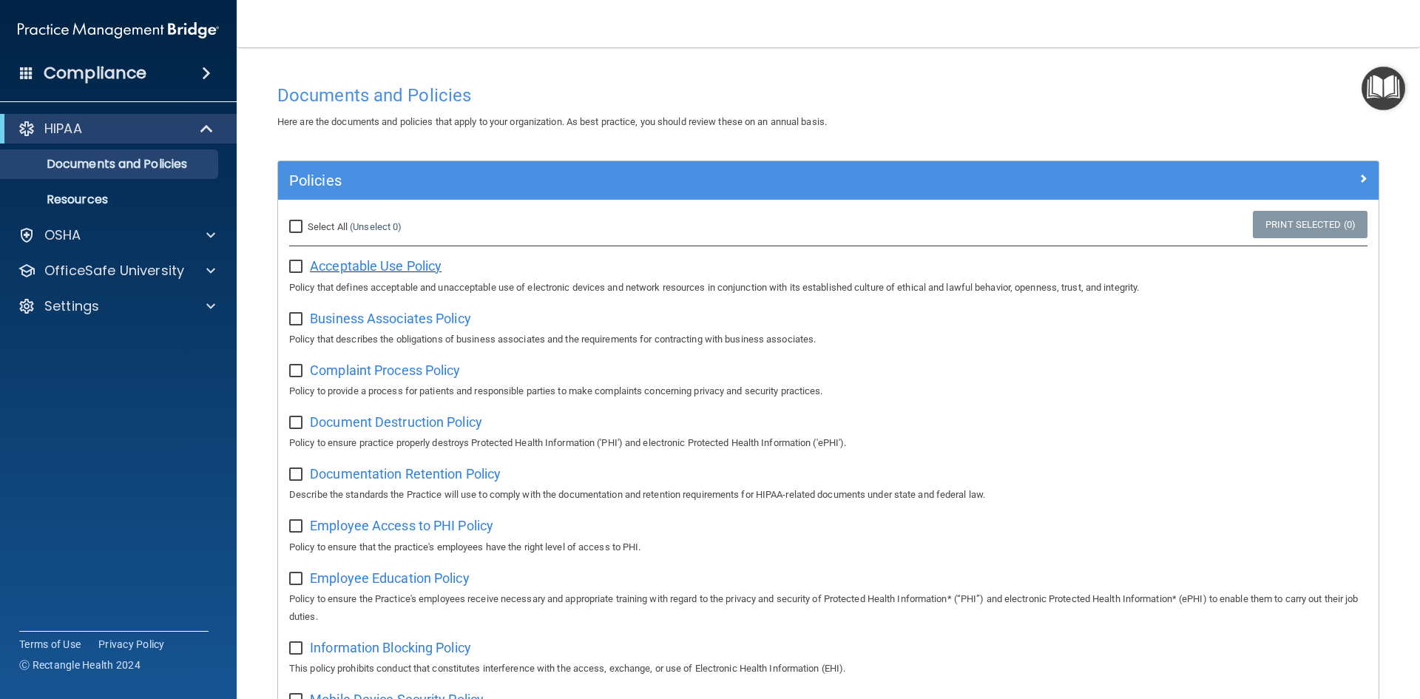
click at [364, 263] on span "Acceptable Use Policy" at bounding box center [376, 266] width 132 height 16
click at [162, 269] on p "OfficeSafe University" at bounding box center [114, 271] width 140 height 18
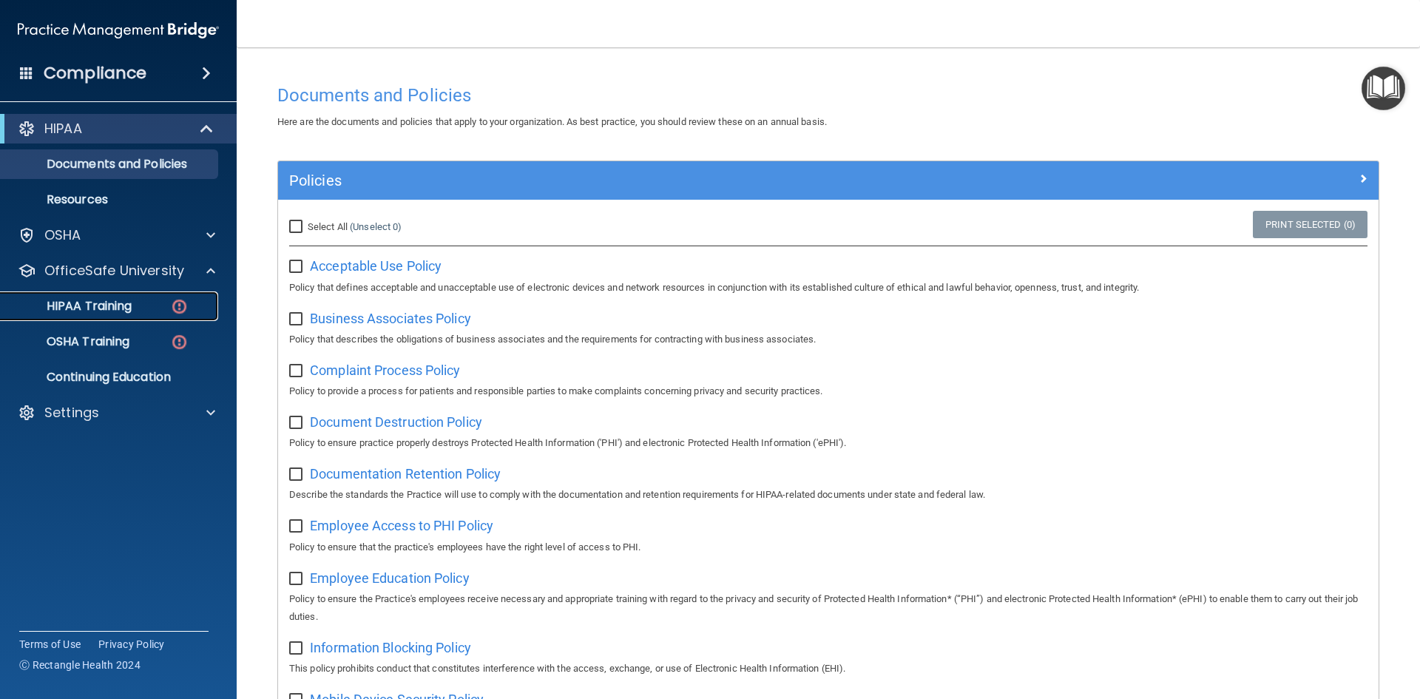
click at [129, 302] on p "HIPAA Training" at bounding box center [71, 306] width 122 height 15
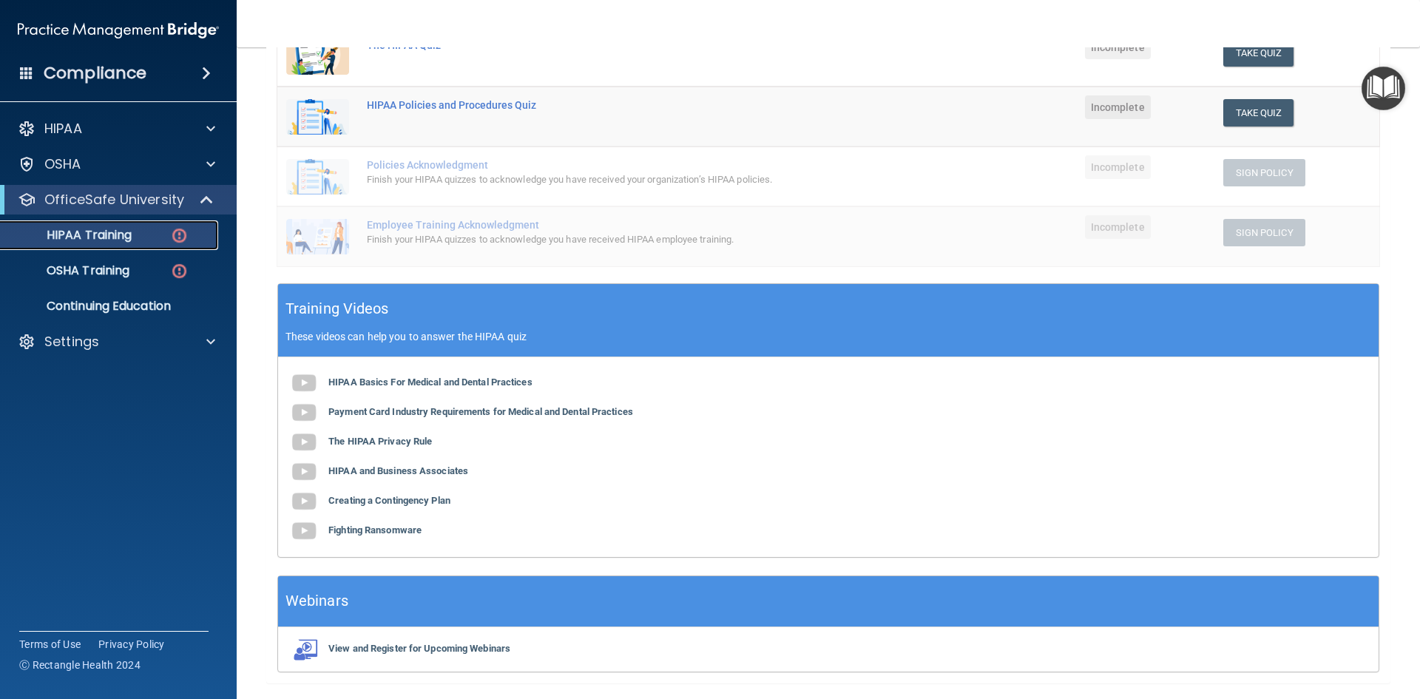
scroll to position [294, 0]
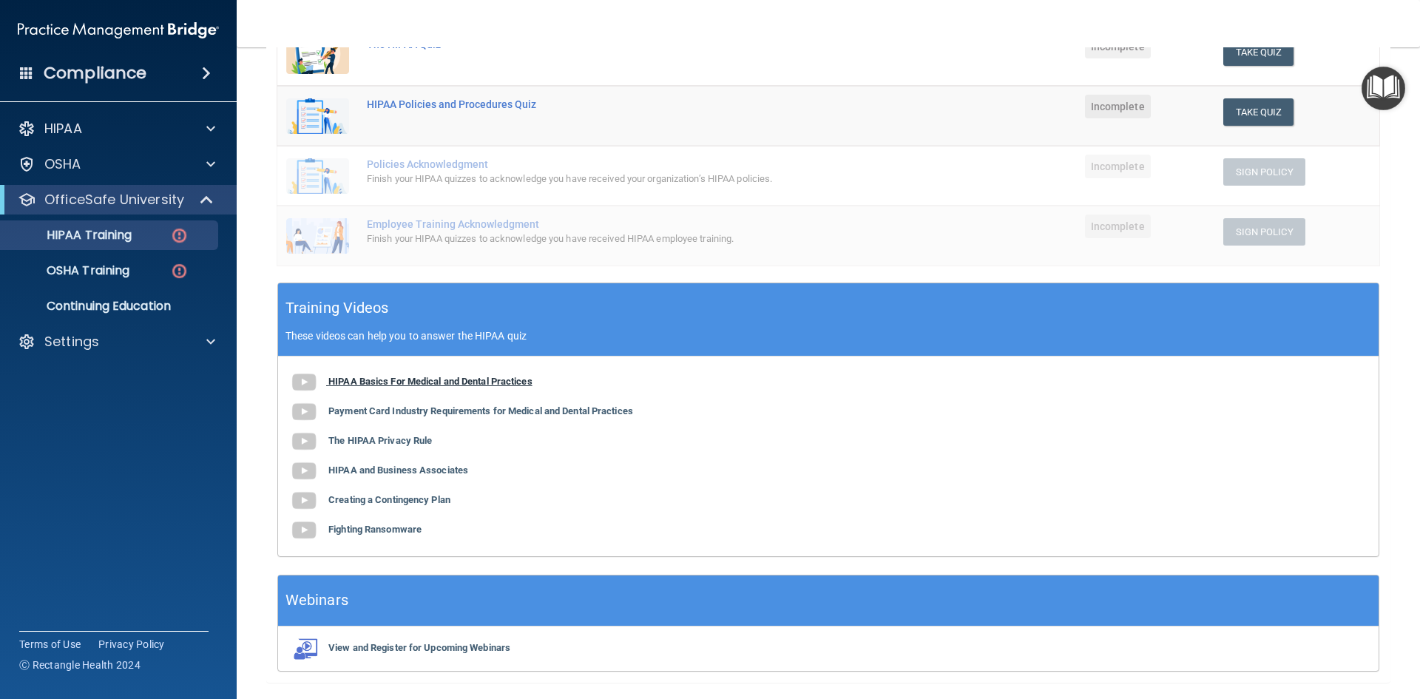
click at [303, 378] on img at bounding box center [304, 383] width 30 height 30
